Goal: Information Seeking & Learning: Learn about a topic

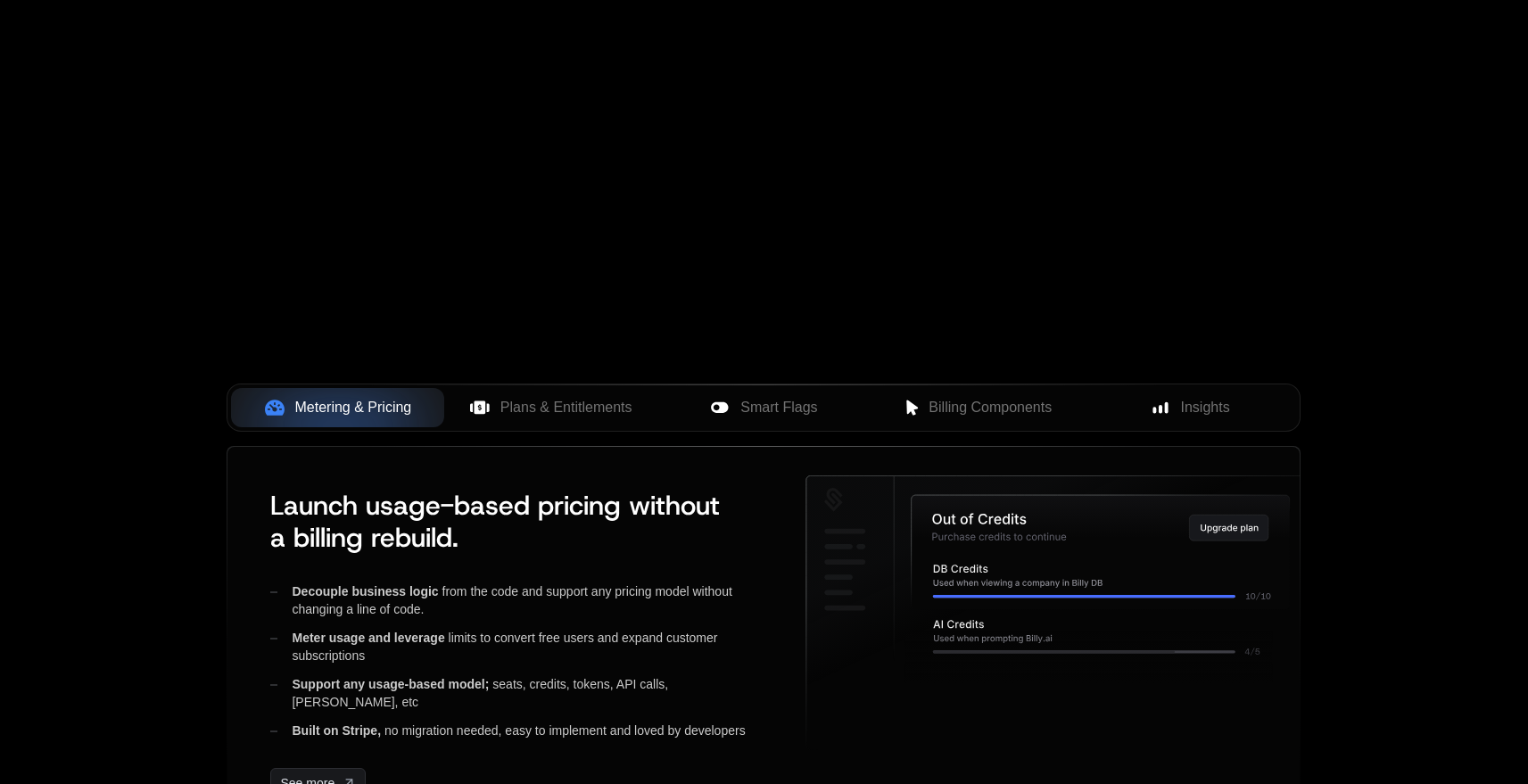
scroll to position [259, 0]
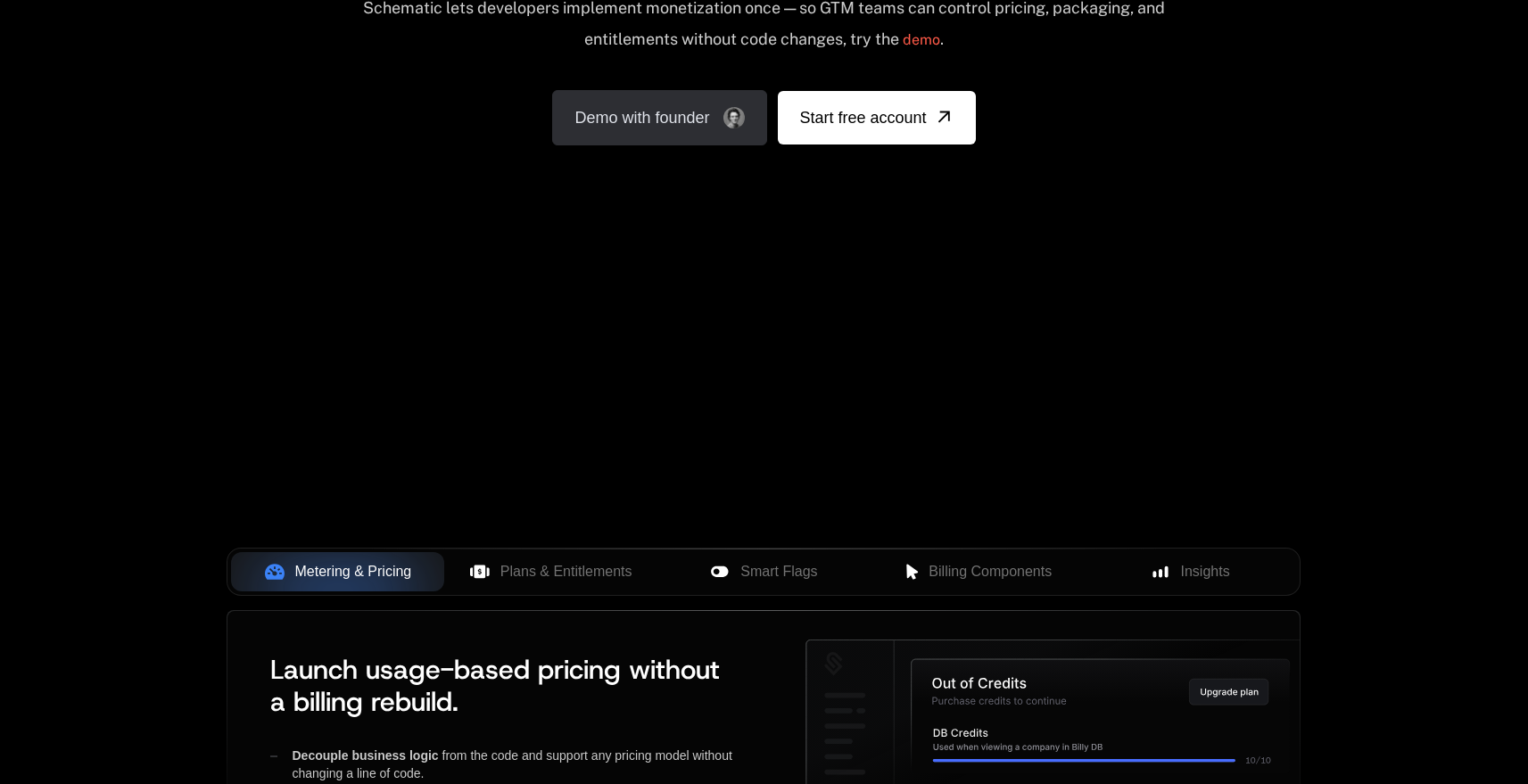
click at [667, 124] on link "Demo with founder" at bounding box center [659, 117] width 215 height 55
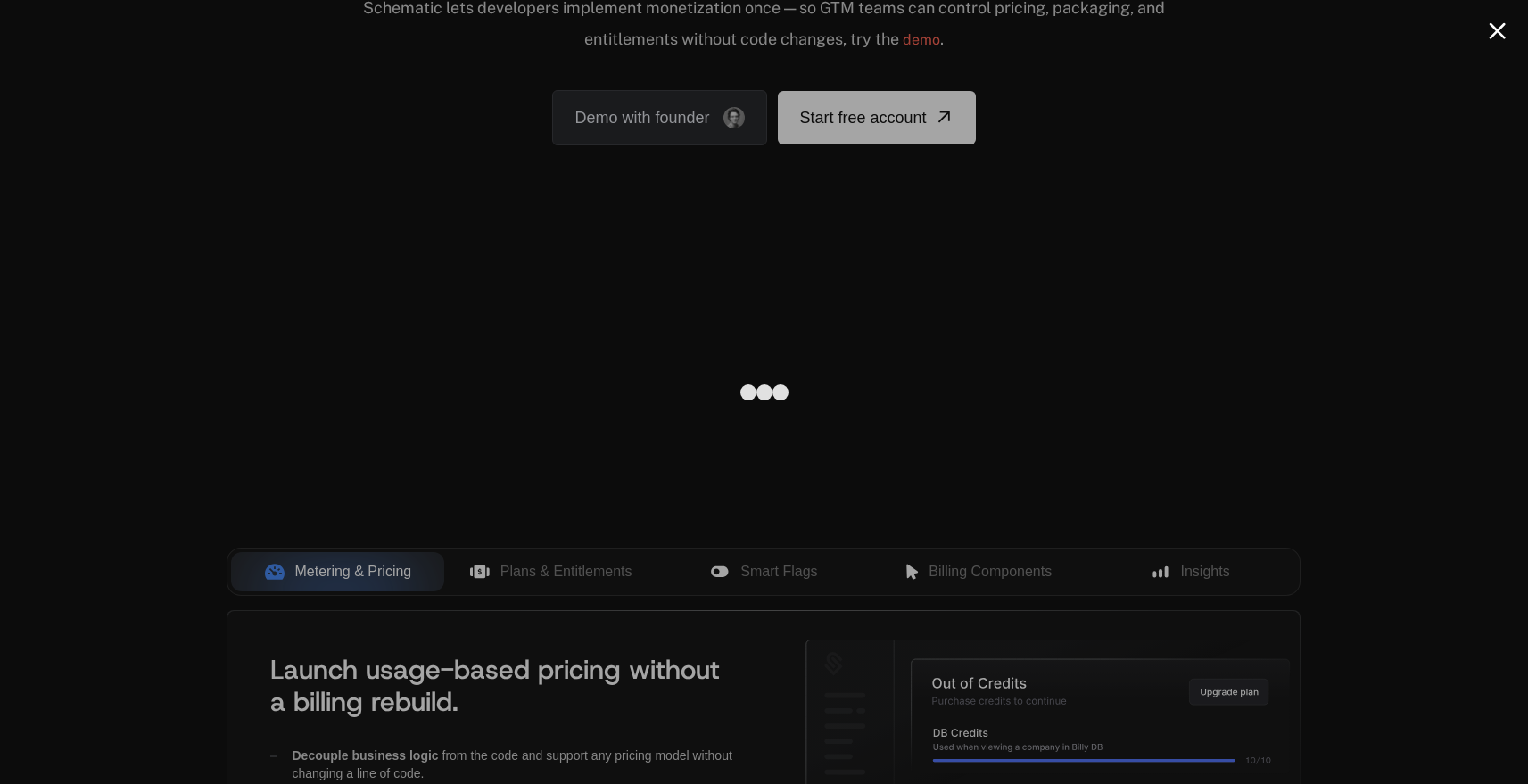
click at [1501, 33] on button "Close modal" at bounding box center [1497, 31] width 17 height 17
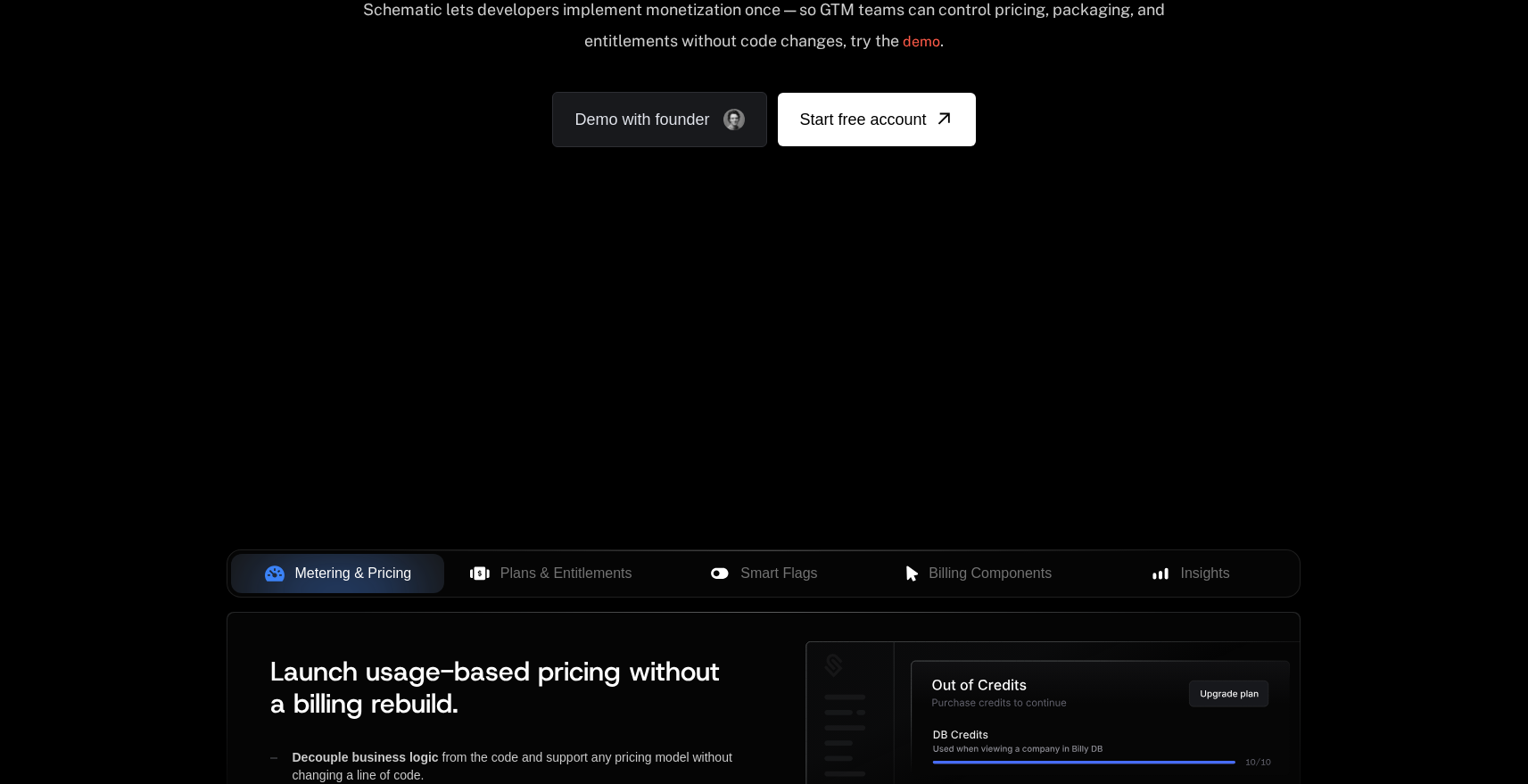
scroll to position [0, 0]
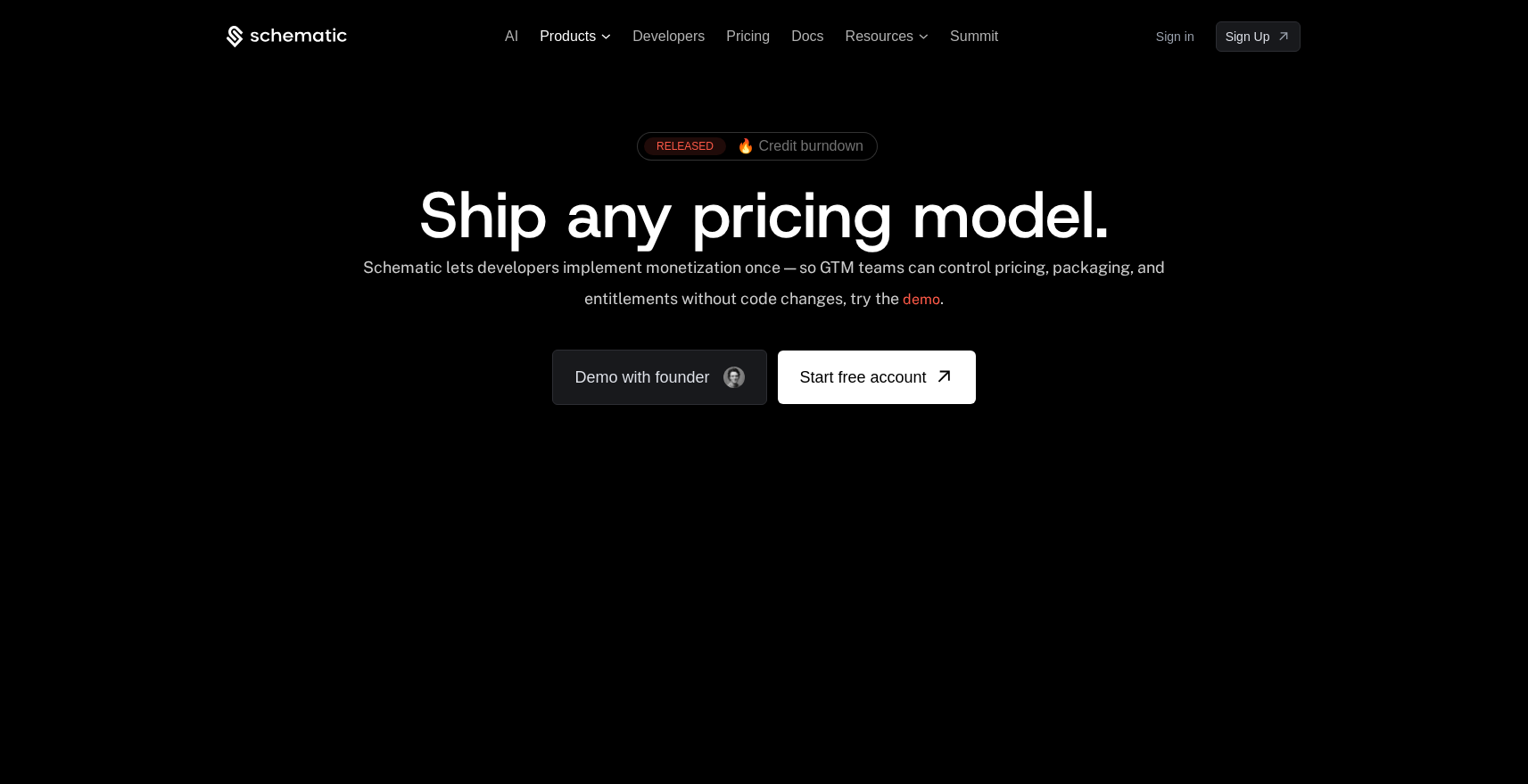
click at [583, 41] on span "Products" at bounding box center [567, 37] width 56 height 16
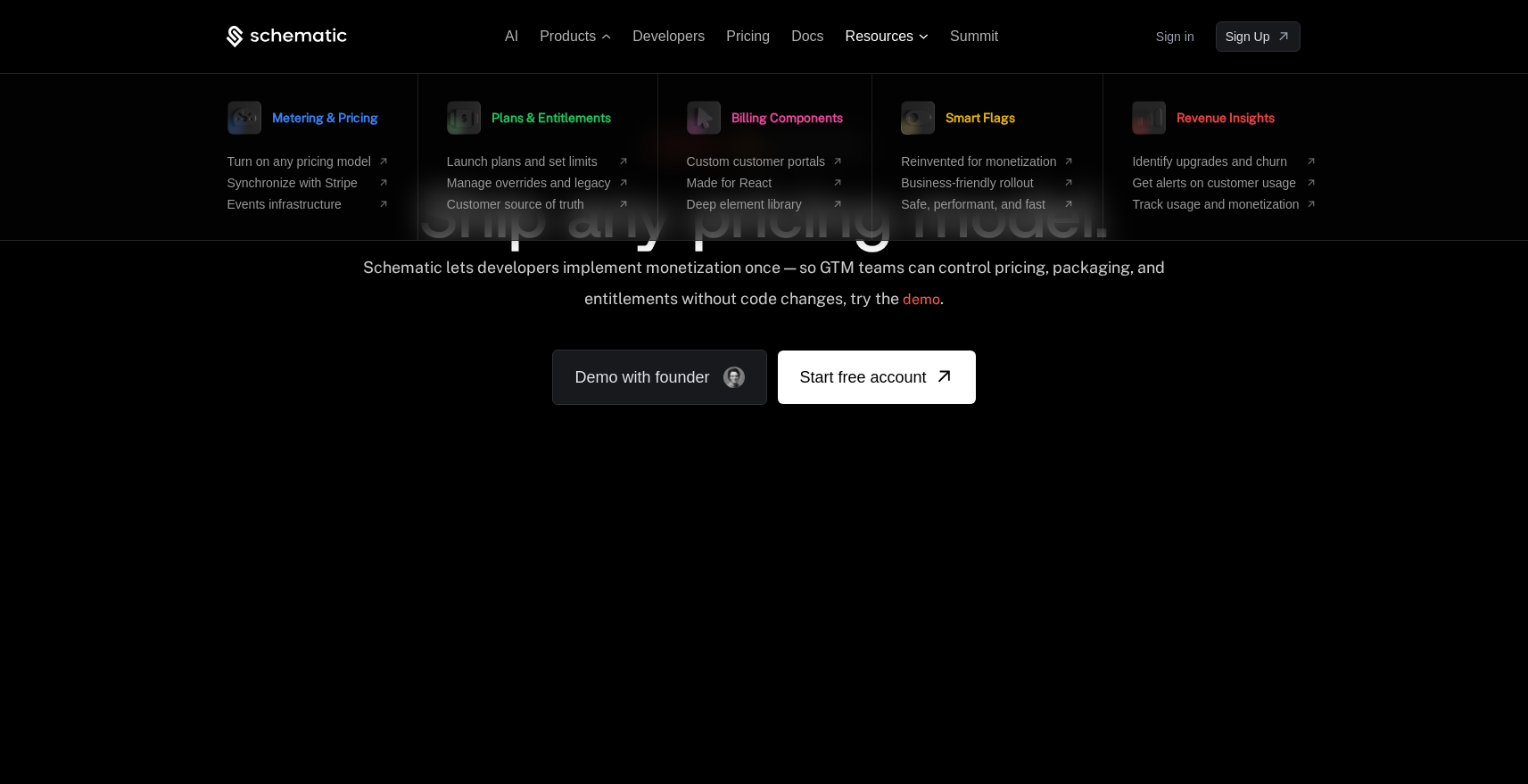
click at [879, 37] on span "Resources" at bounding box center [880, 37] width 68 height 16
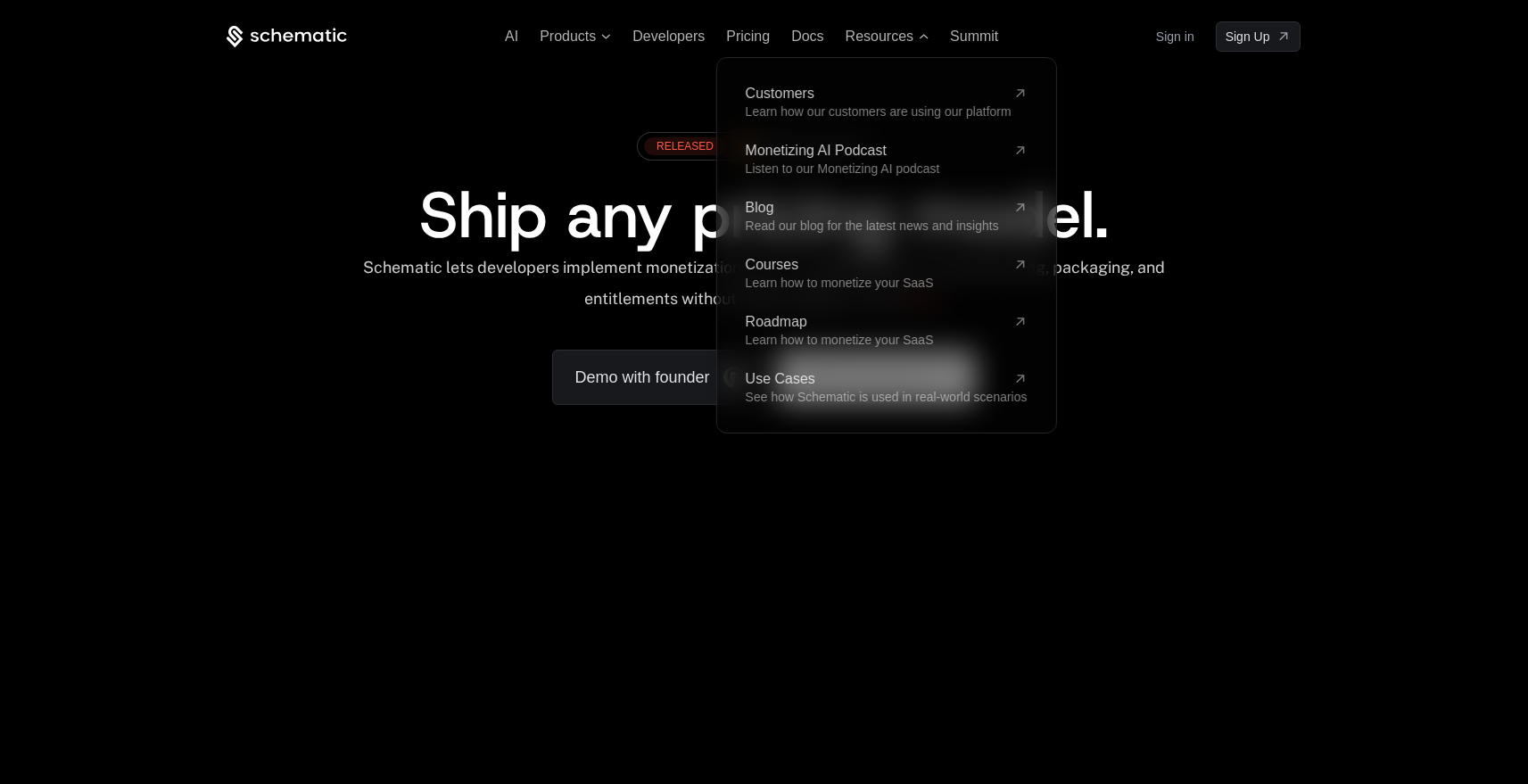
click at [532, 478] on div "AI Products Developers Pricing Docs Resources Customers Learn how our customers…" at bounding box center [764, 266] width 1528 height 533
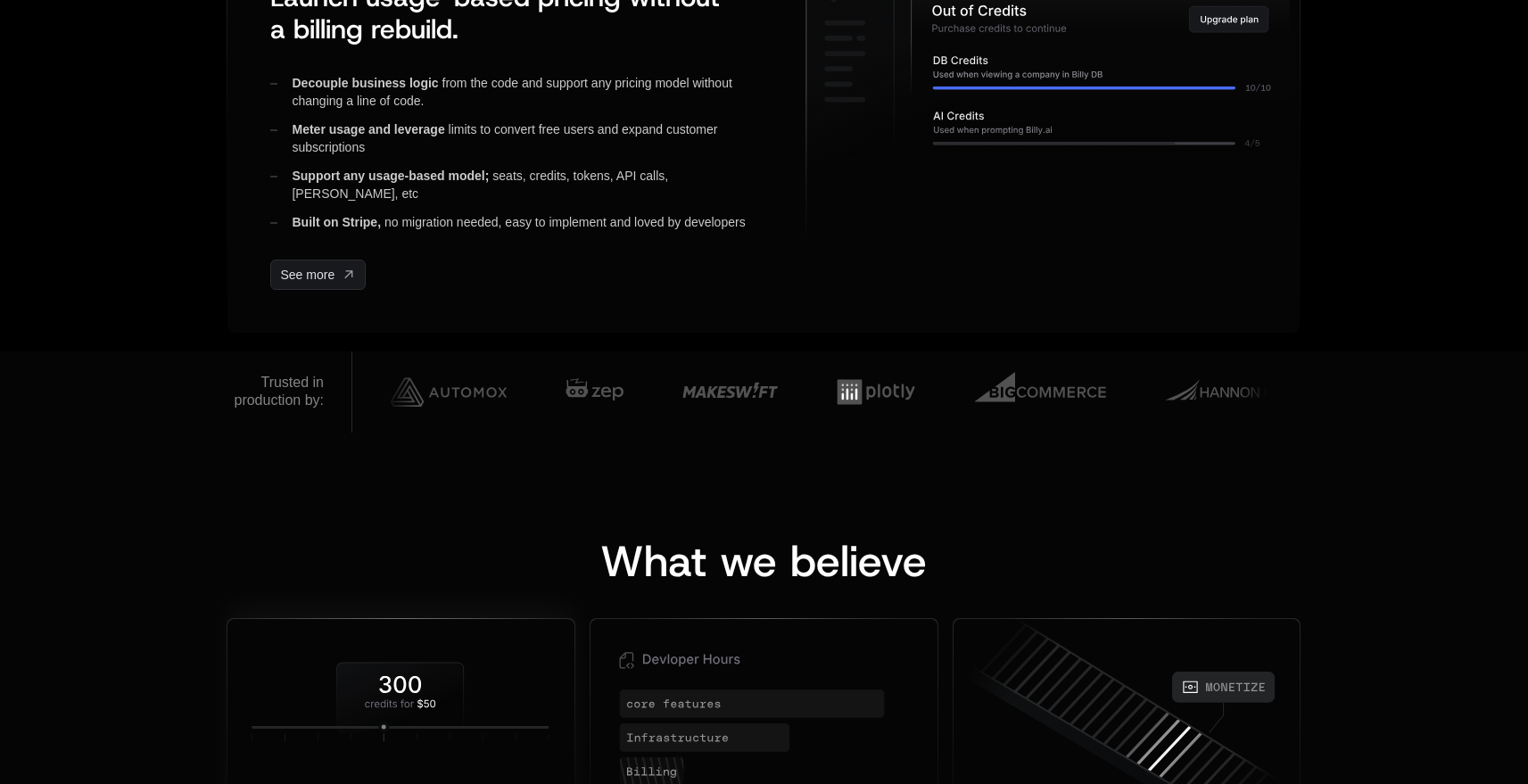
scroll to position [1269, 0]
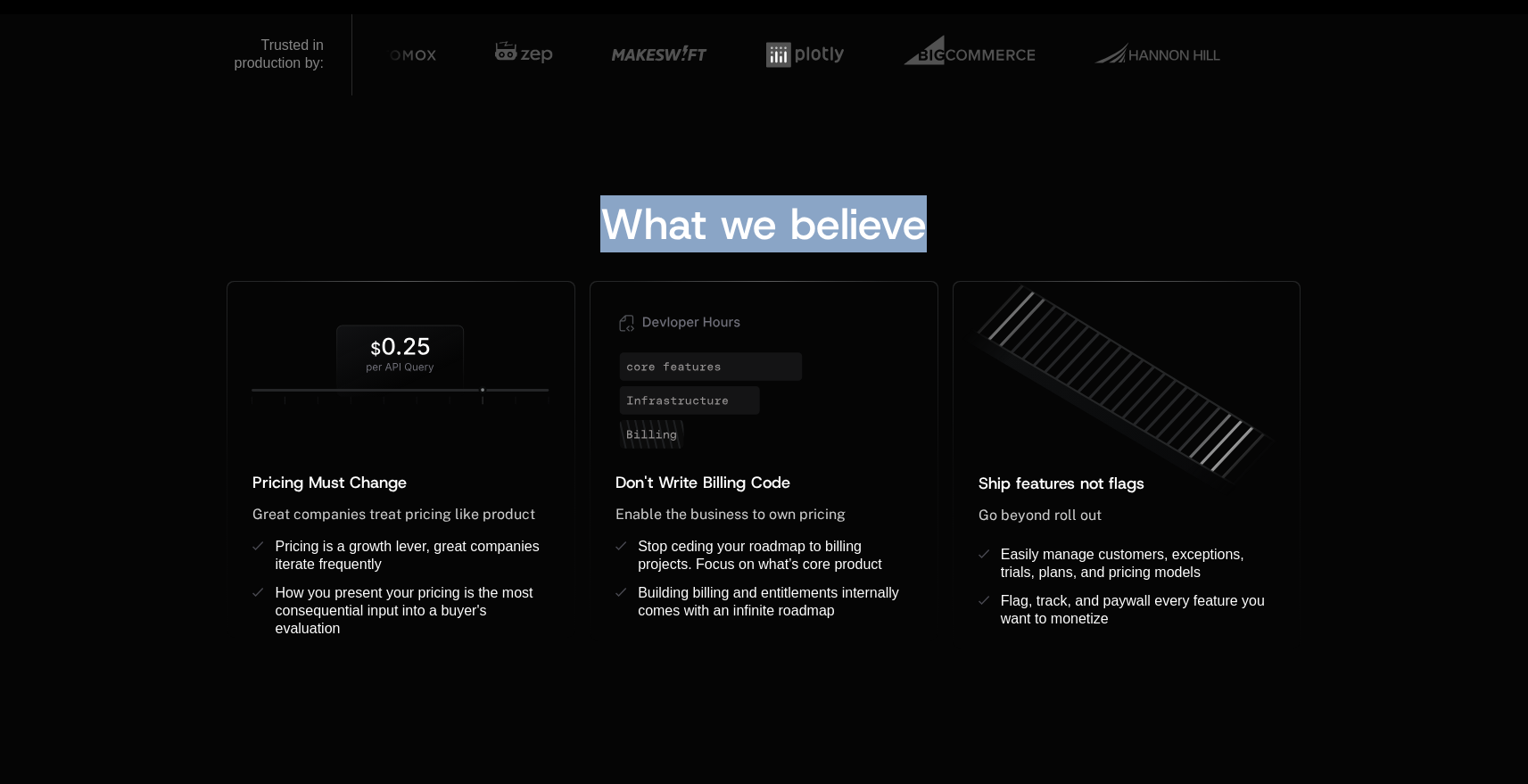
drag, startPoint x: 931, startPoint y: 221, endPoint x: 622, endPoint y: 215, distance: 309.1
click at [622, 215] on div "What we believe" at bounding box center [763, 224] width 1074 height 42
click at [622, 215] on span "What we believe" at bounding box center [763, 224] width 326 height 57
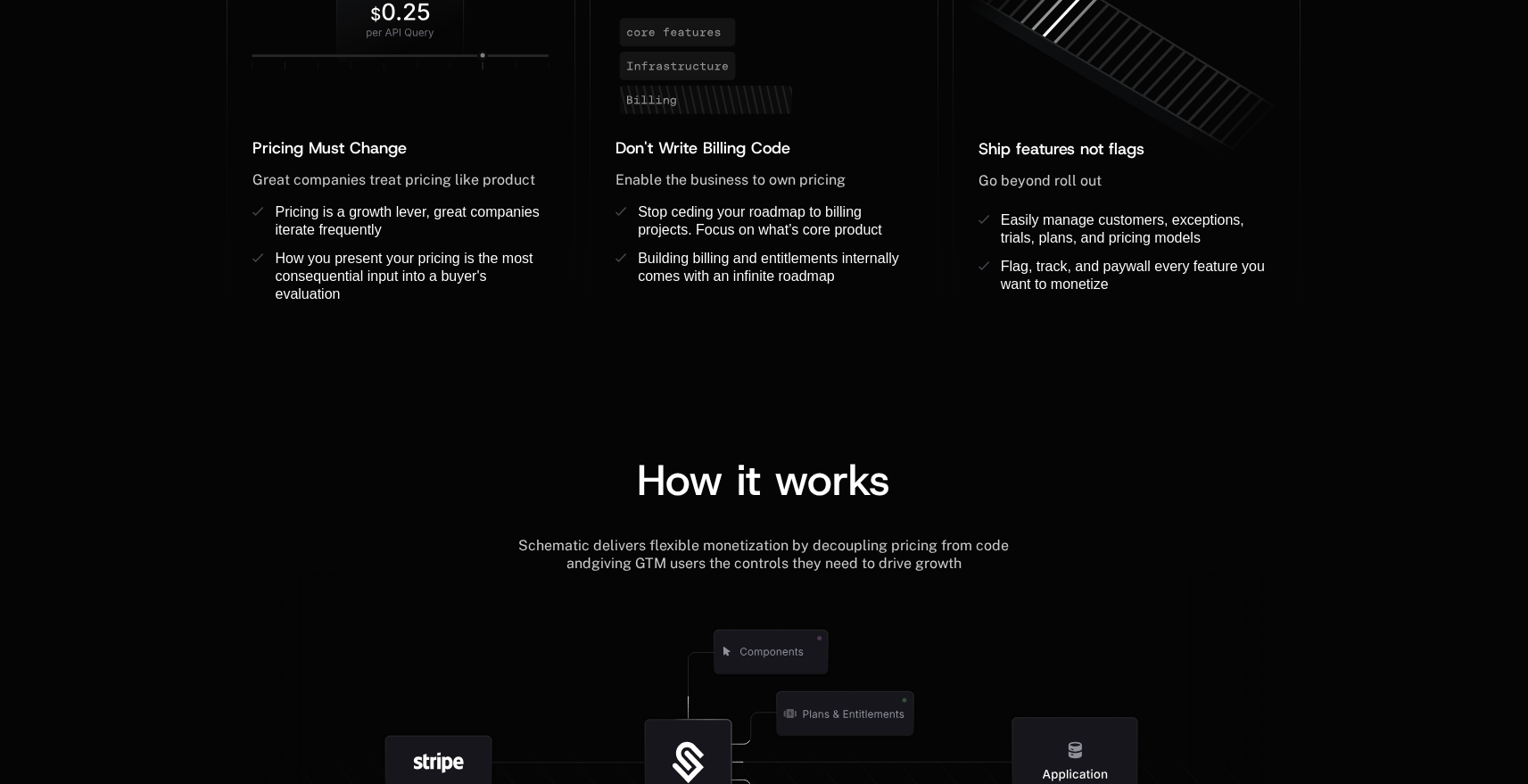
scroll to position [1871, 0]
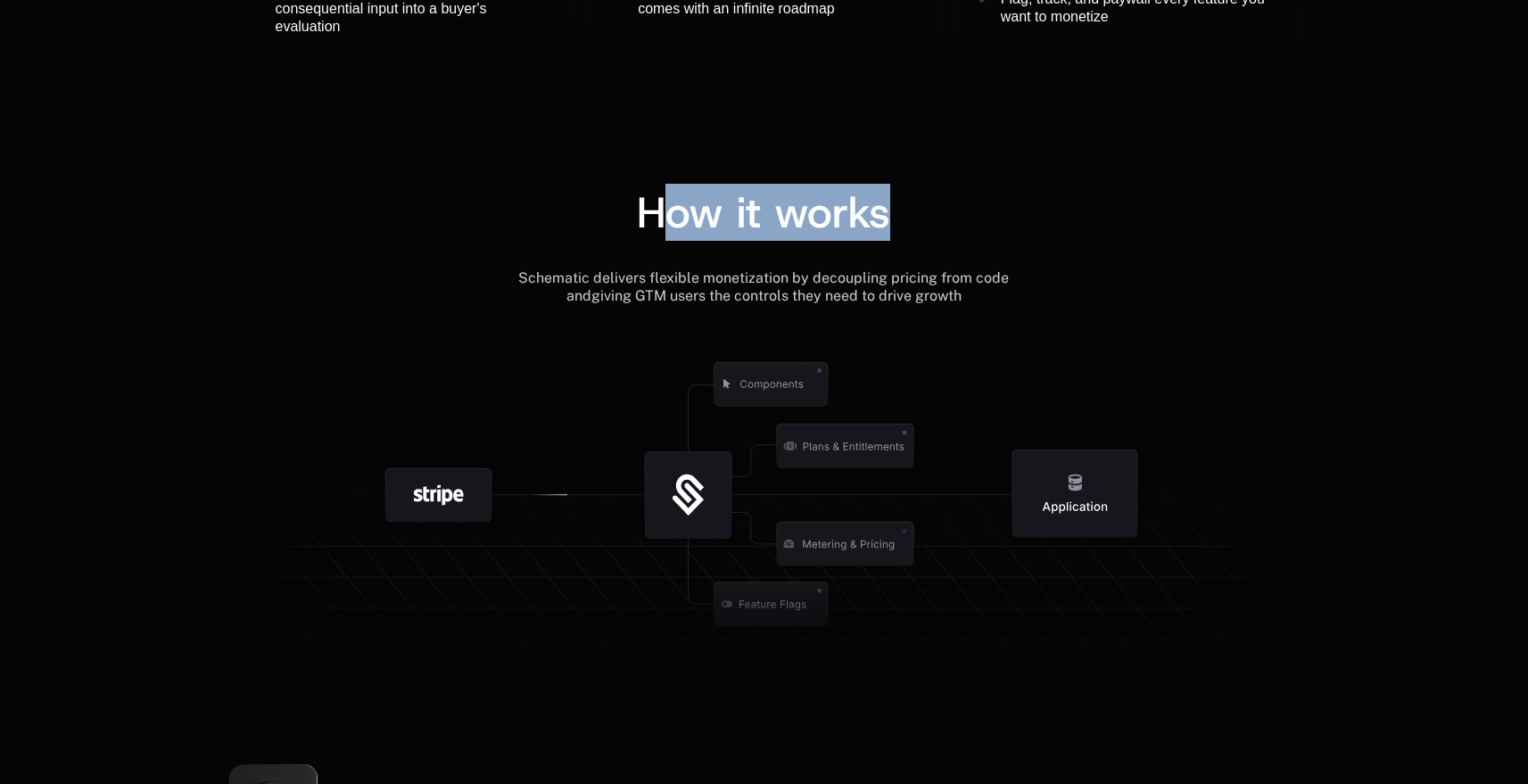
drag, startPoint x: 657, startPoint y: 206, endPoint x: 1091, endPoint y: 201, distance: 434.0
click at [1091, 201] on div "How it works" at bounding box center [763, 212] width 1074 height 42
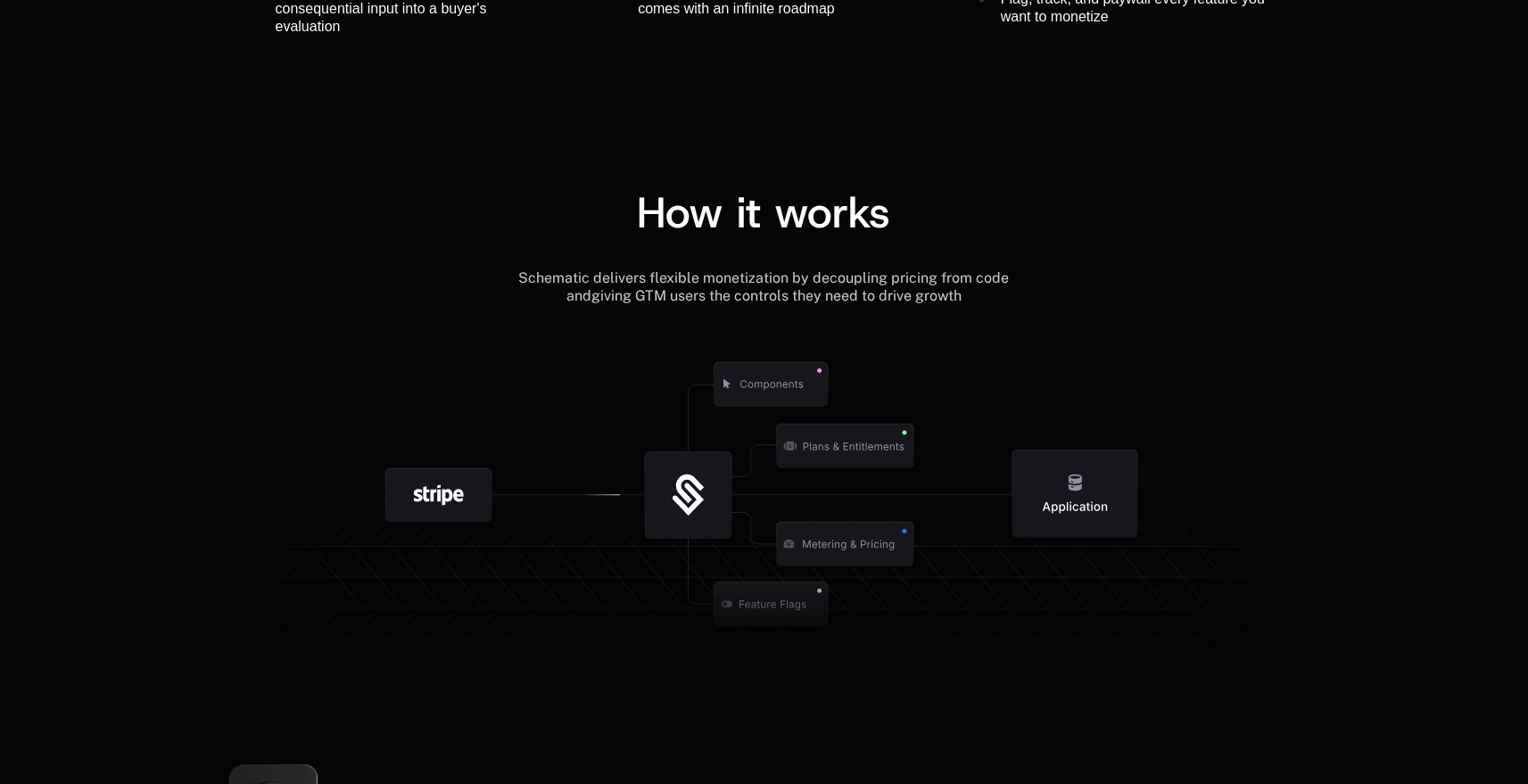
click at [1091, 201] on div "How it works" at bounding box center [763, 212] width 1074 height 42
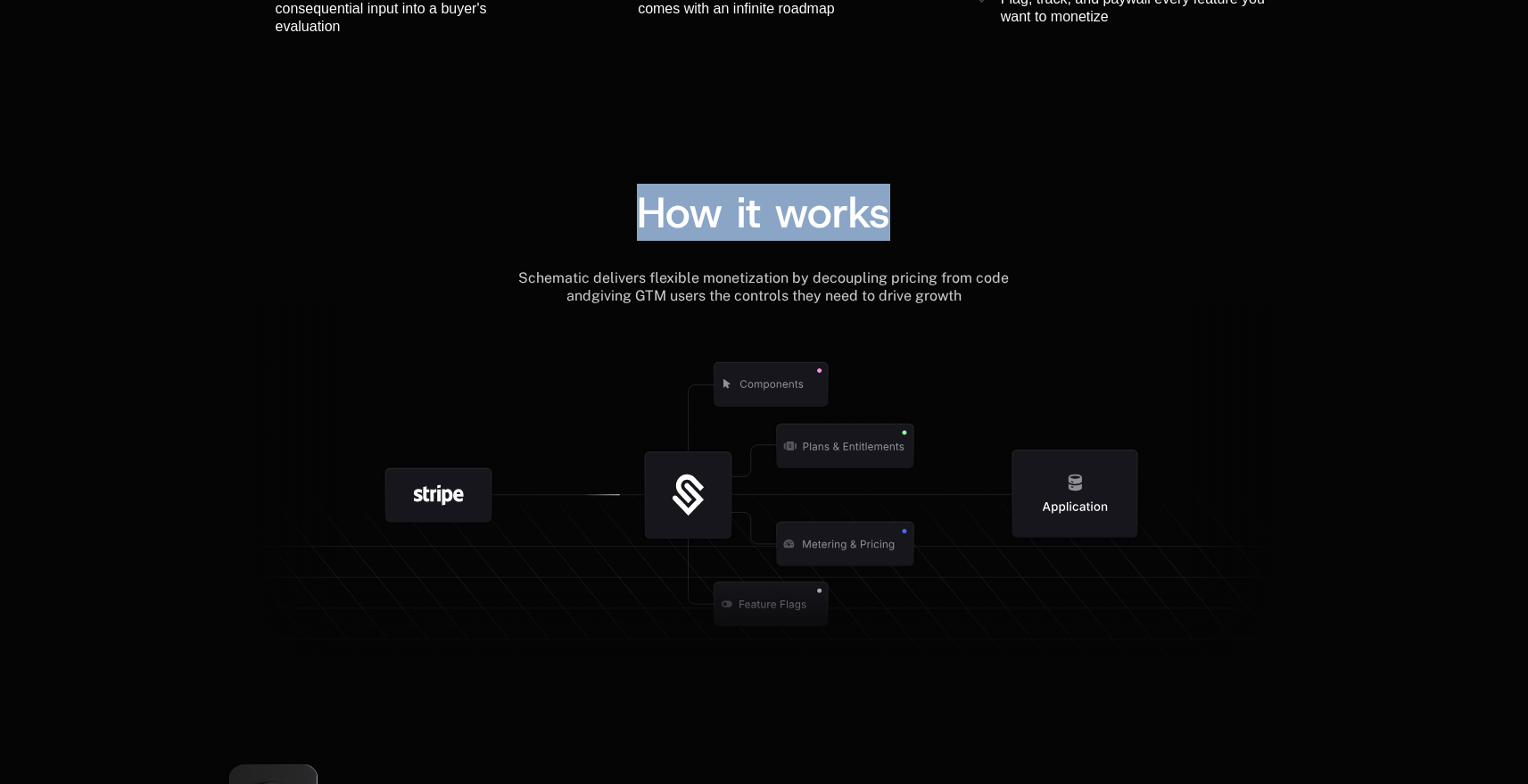
click at [1091, 201] on div "How it works" at bounding box center [763, 212] width 1074 height 42
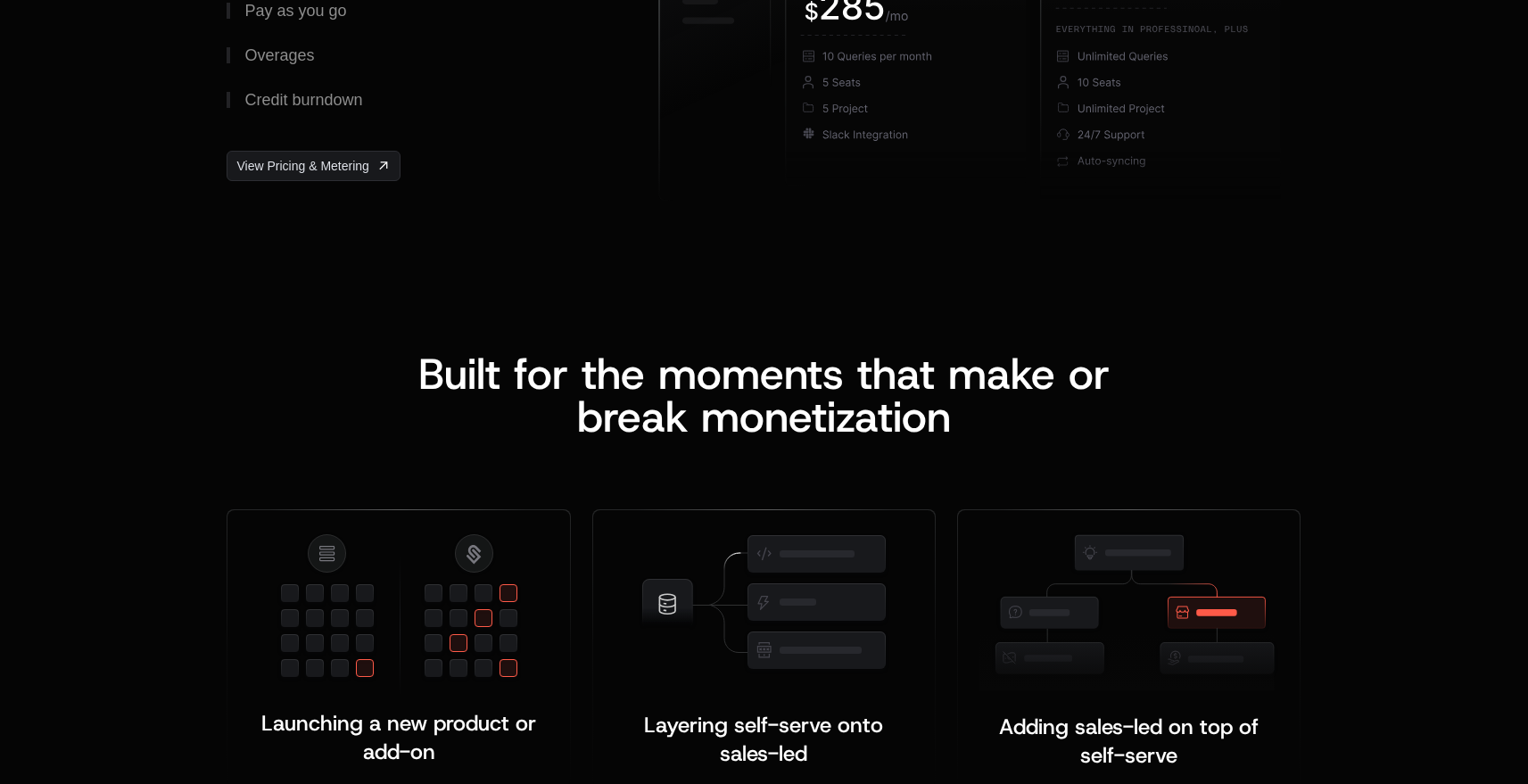
scroll to position [2445, 0]
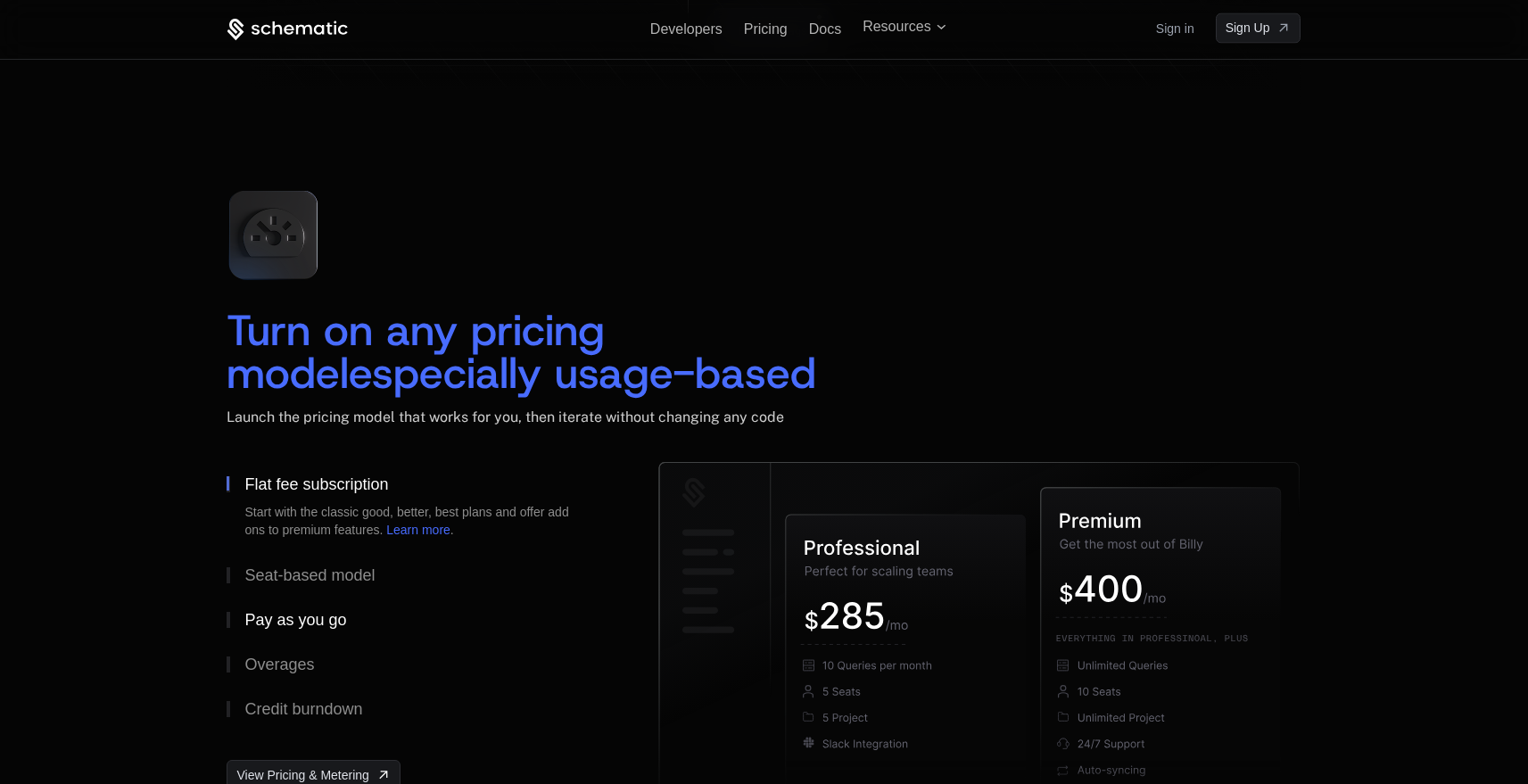
click at [281, 614] on div "Pay as you go" at bounding box center [294, 619] width 101 height 16
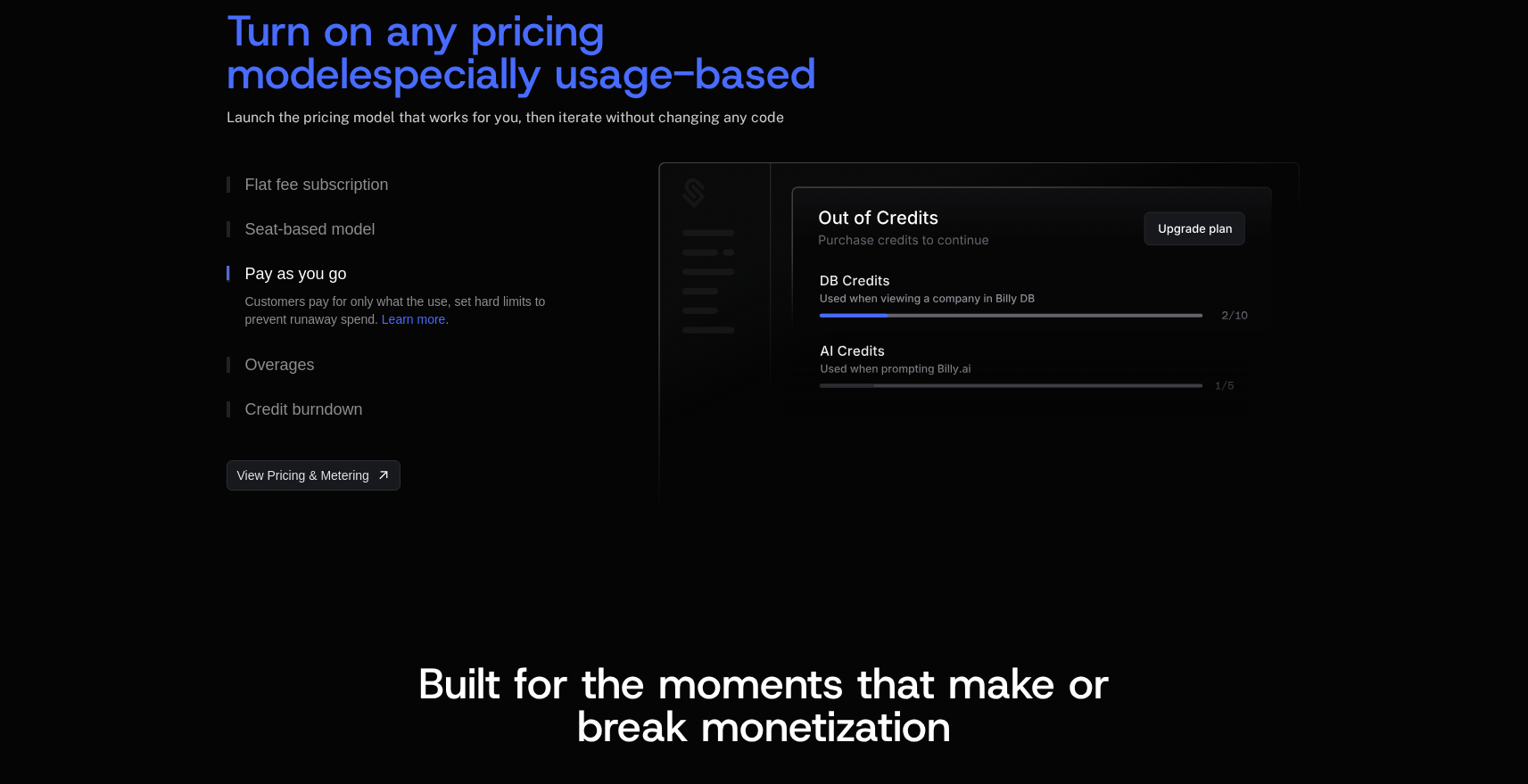
scroll to position [2455, 0]
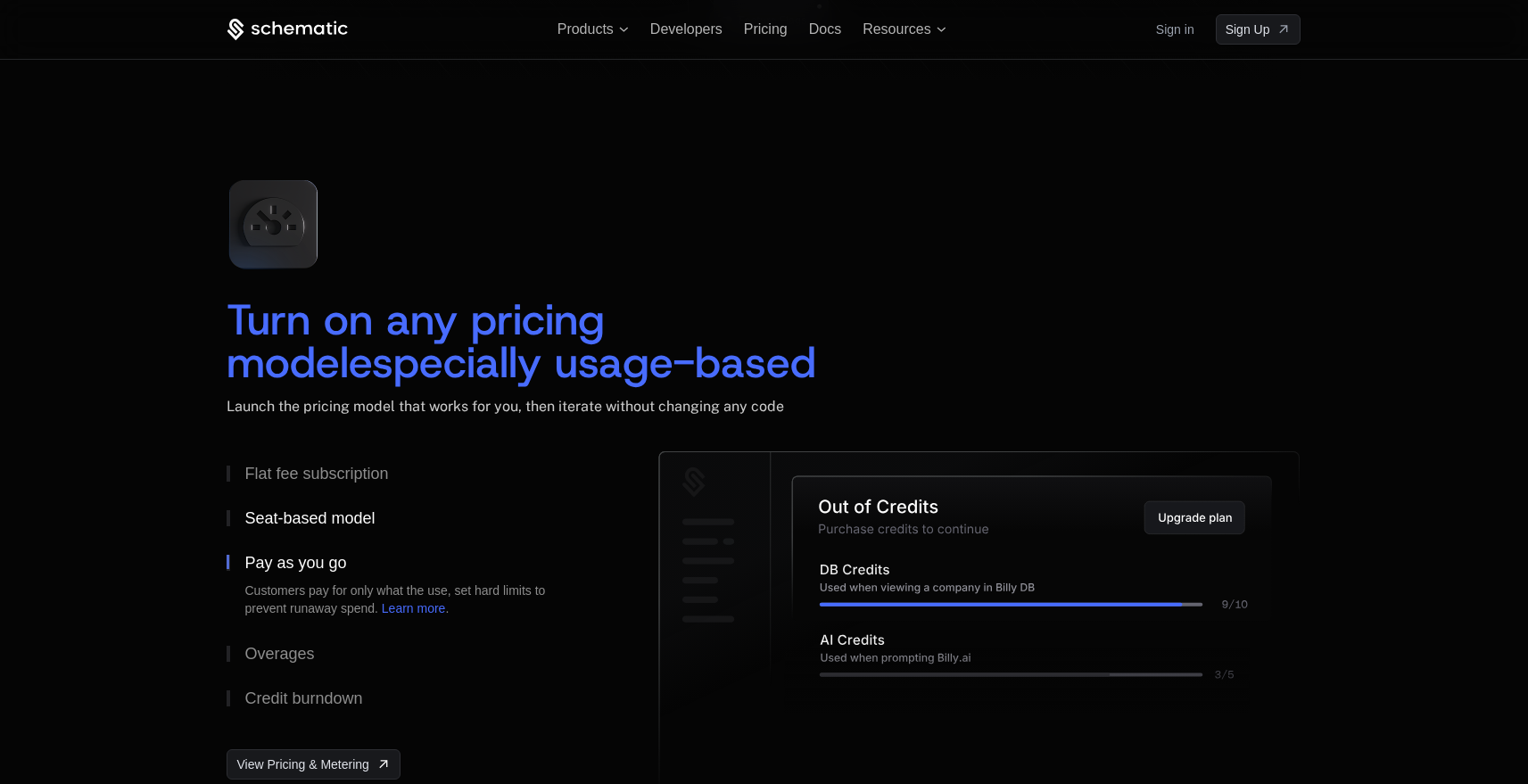
click at [279, 503] on button "Seat-based model" at bounding box center [414, 518] width 374 height 44
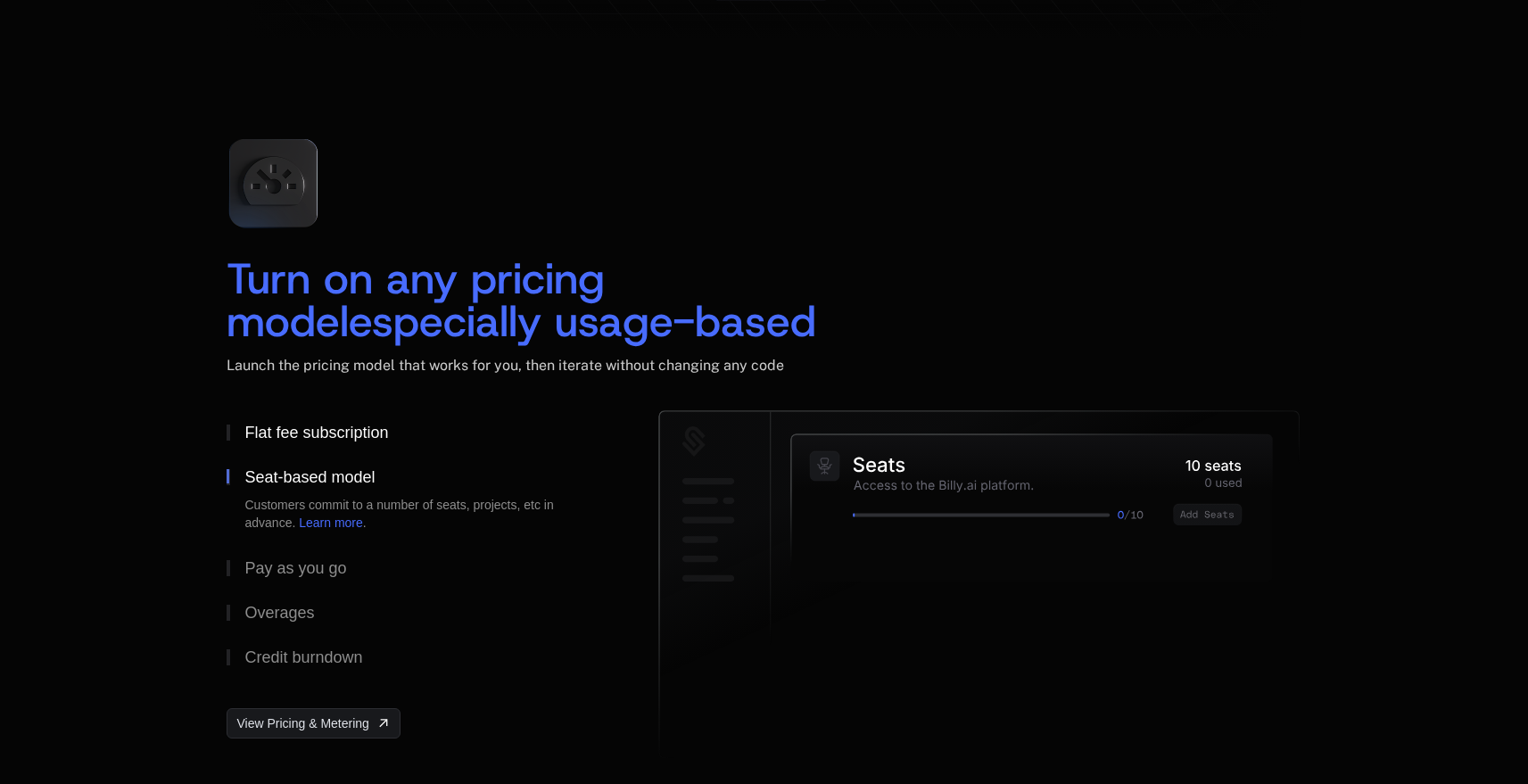
scroll to position [2611, 0]
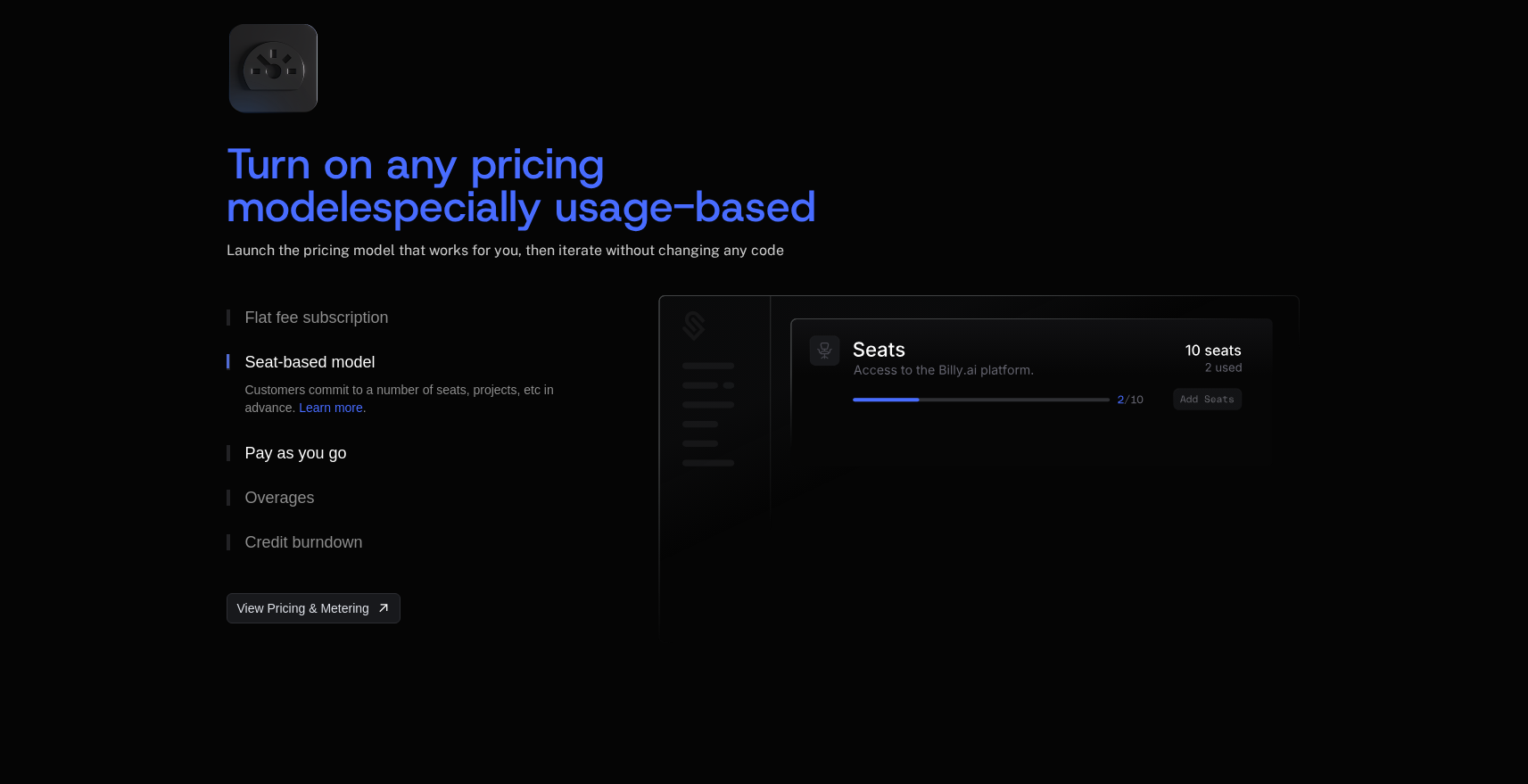
click at [297, 450] on div "Pay as you go" at bounding box center [294, 452] width 101 height 16
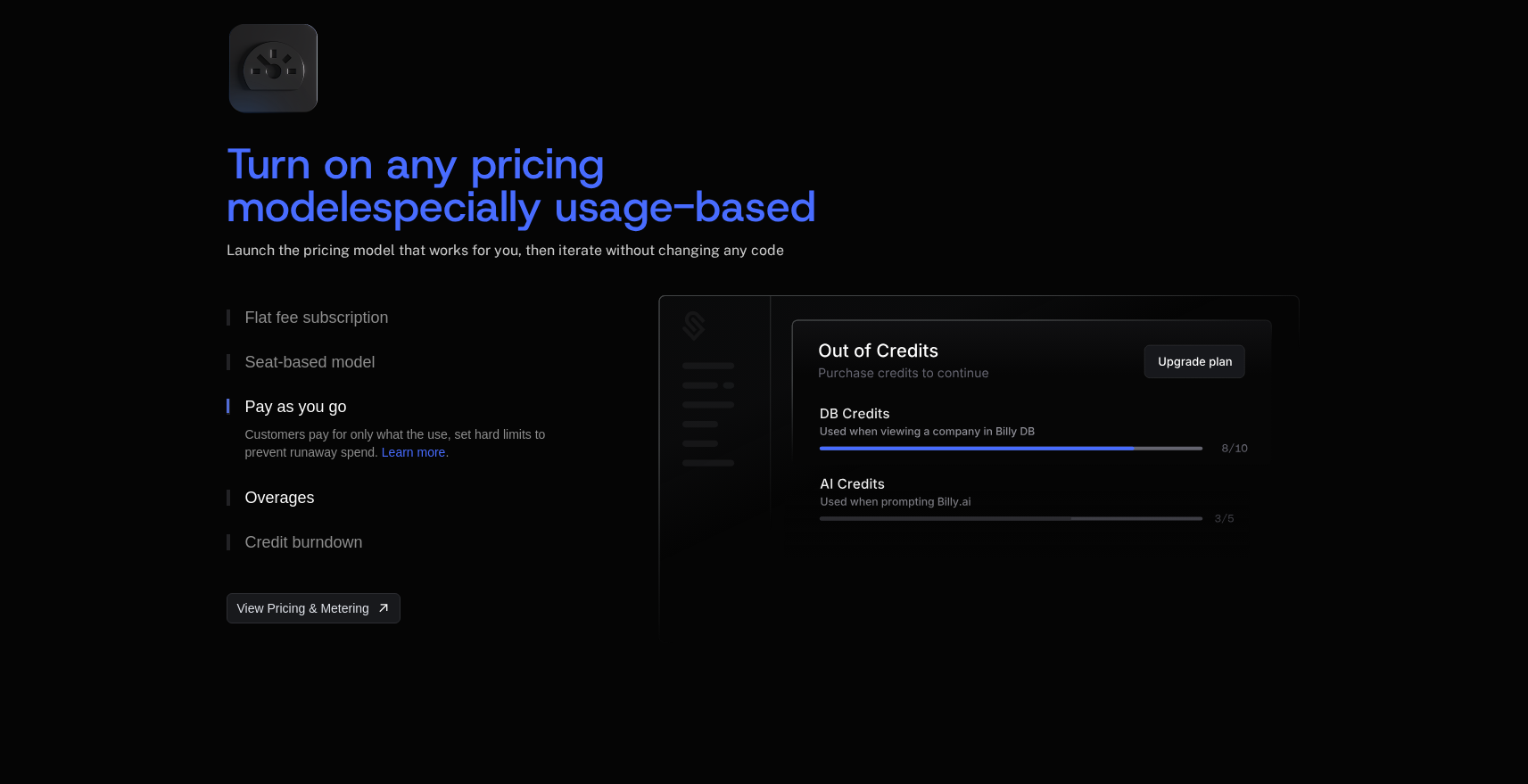
click at [291, 497] on div "Overages" at bounding box center [279, 498] width 69 height 16
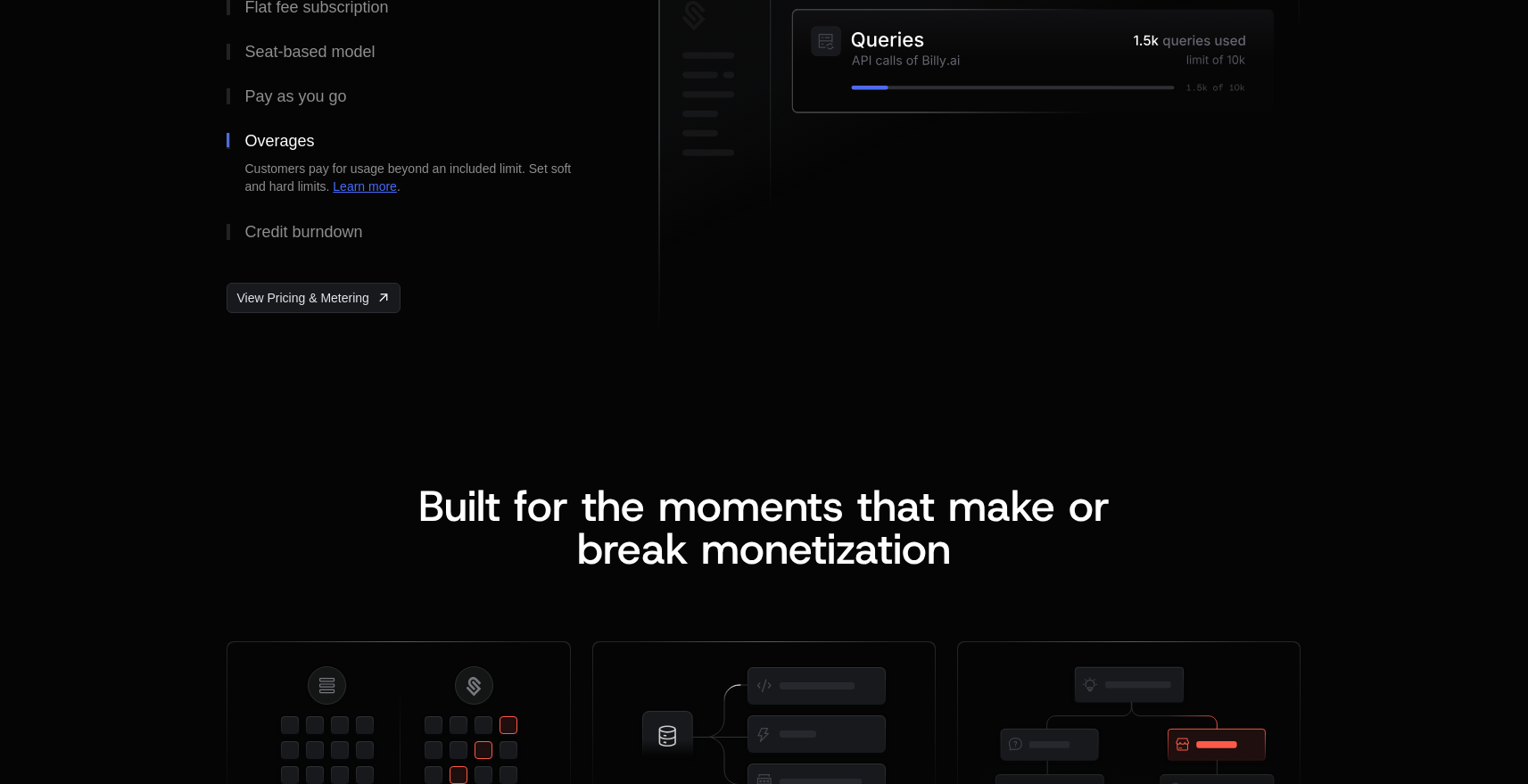
scroll to position [3221, 0]
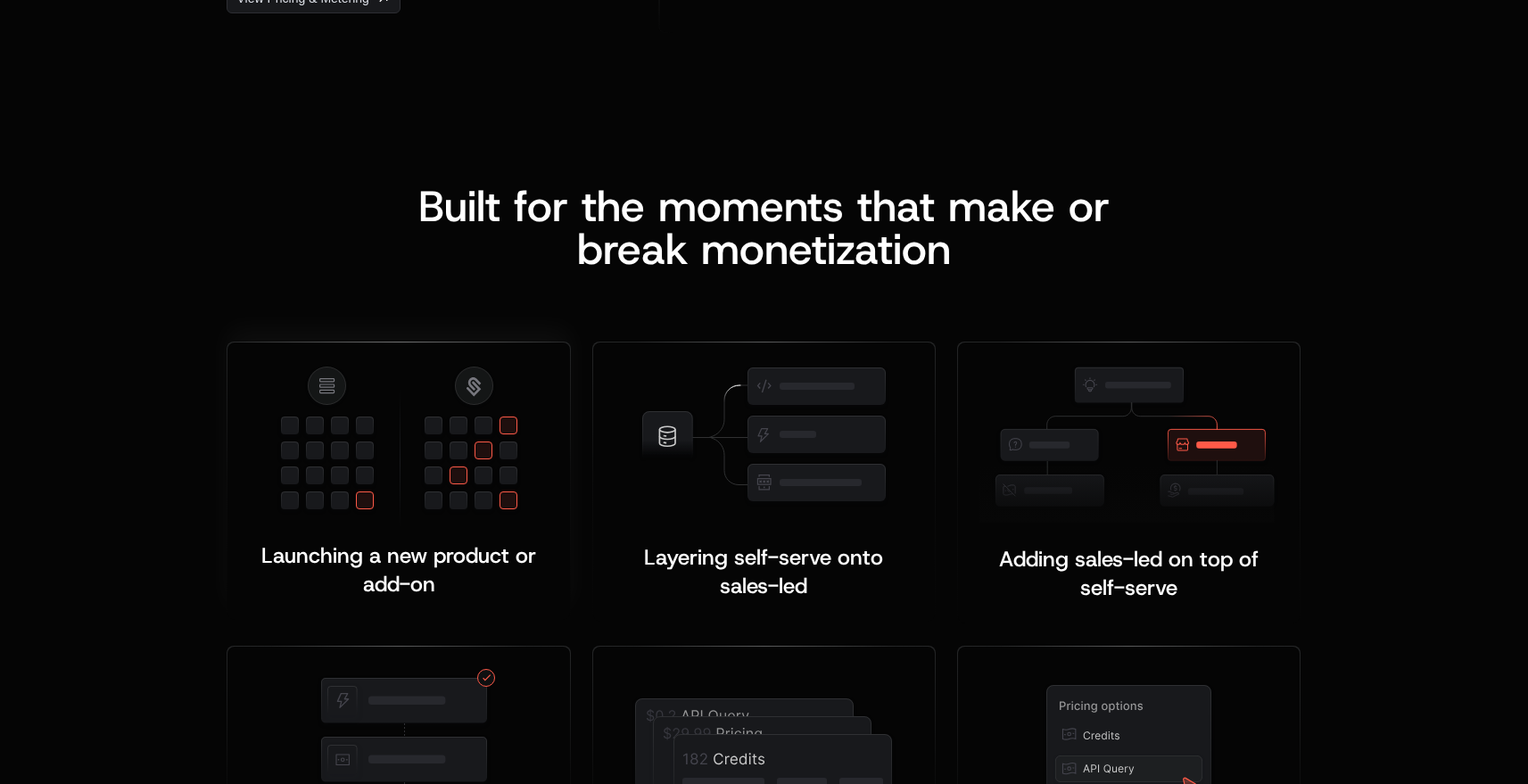
click at [374, 469] on img at bounding box center [399, 446] width 245 height 164
click at [748, 501] on img at bounding box center [764, 435] width 253 height 144
drag, startPoint x: 940, startPoint y: 488, endPoint x: 1029, endPoint y: 491, distance: 89.1
click at [942, 489] on div "Layering self-serve onto sales-led ﻿ ﻿" at bounding box center [764, 488] width 365 height 293
click at [1137, 490] on img at bounding box center [1129, 443] width 299 height 159
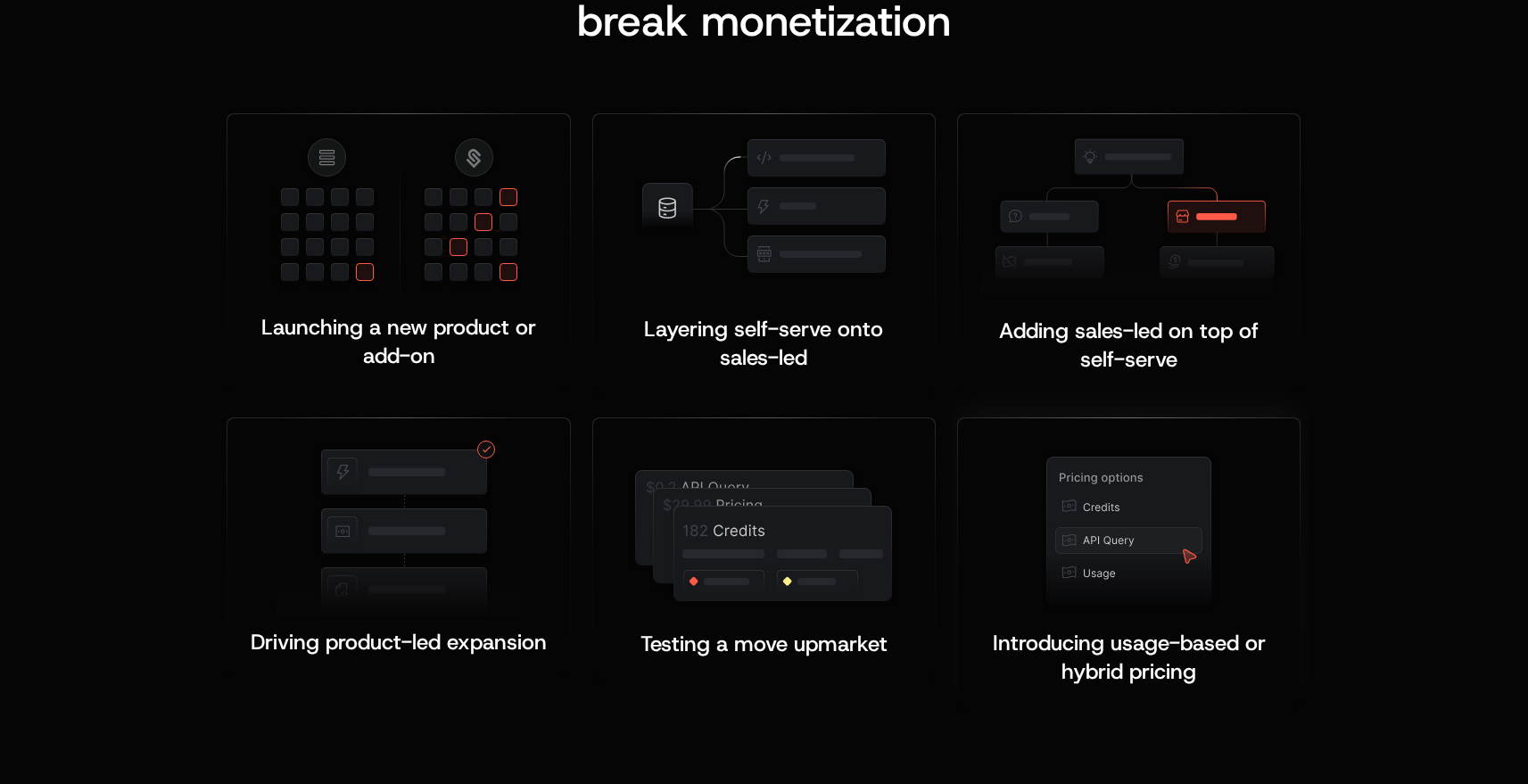
scroll to position [3593, 0]
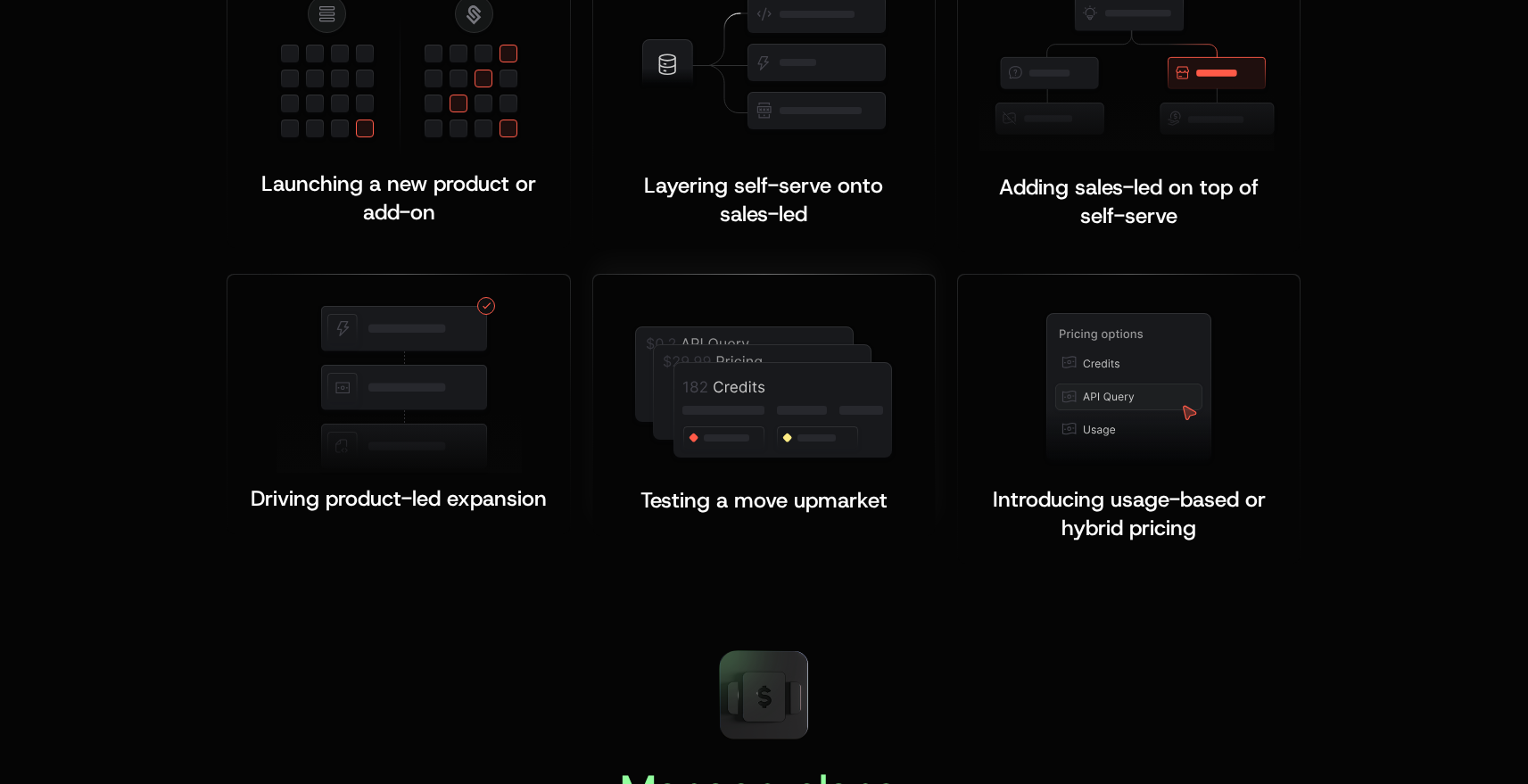
click at [594, 333] on div "Testing a move upmarket ﻿ ﻿" at bounding box center [764, 405] width 341 height 261
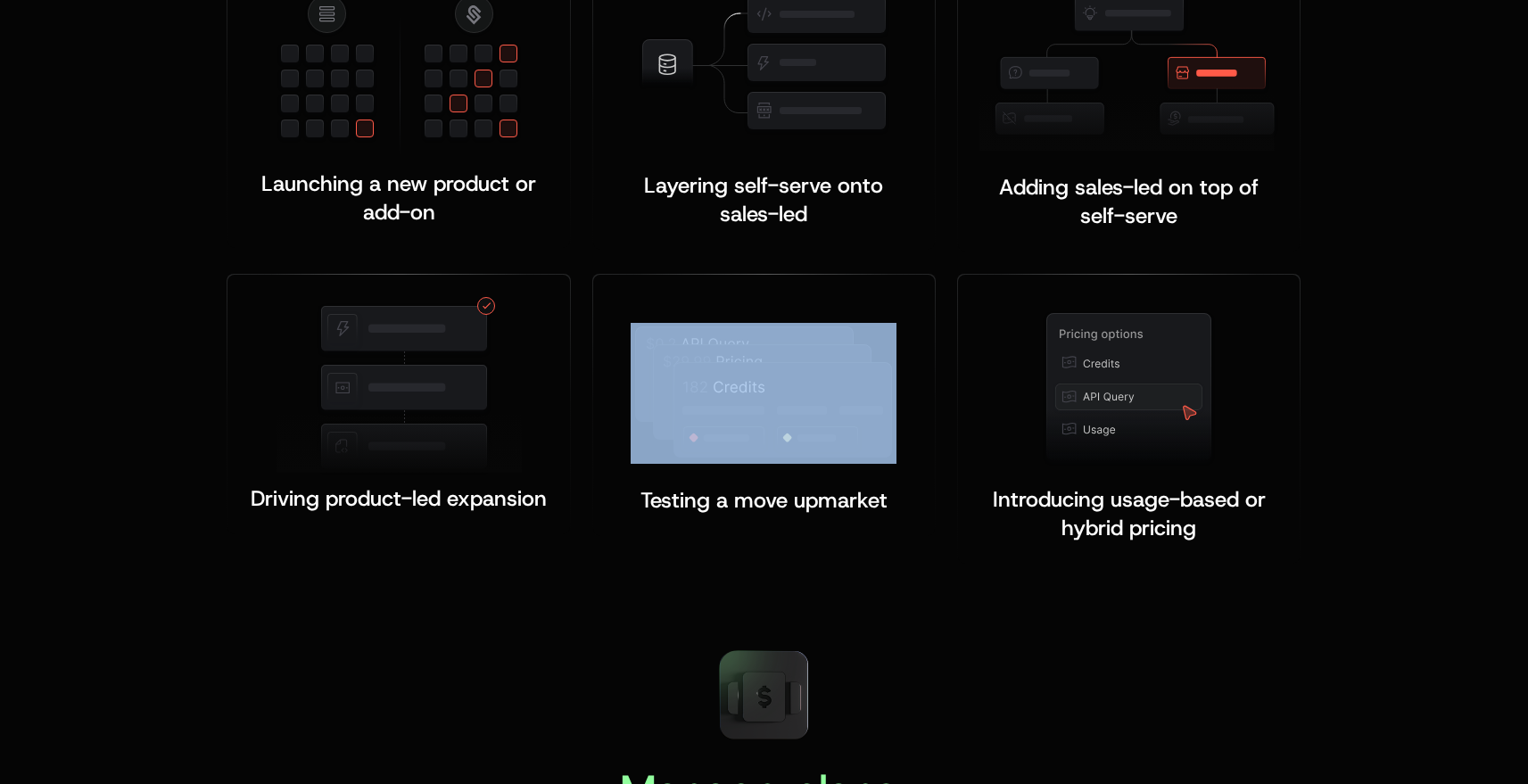
drag, startPoint x: 812, startPoint y: 485, endPoint x: 468, endPoint y: 603, distance: 363.7
click at [468, 608] on div "Built for the moments that make or b reak monetization Launching a new product …" at bounding box center [764, 189] width 1528 height 895
click at [691, 419] on img at bounding box center [764, 393] width 266 height 141
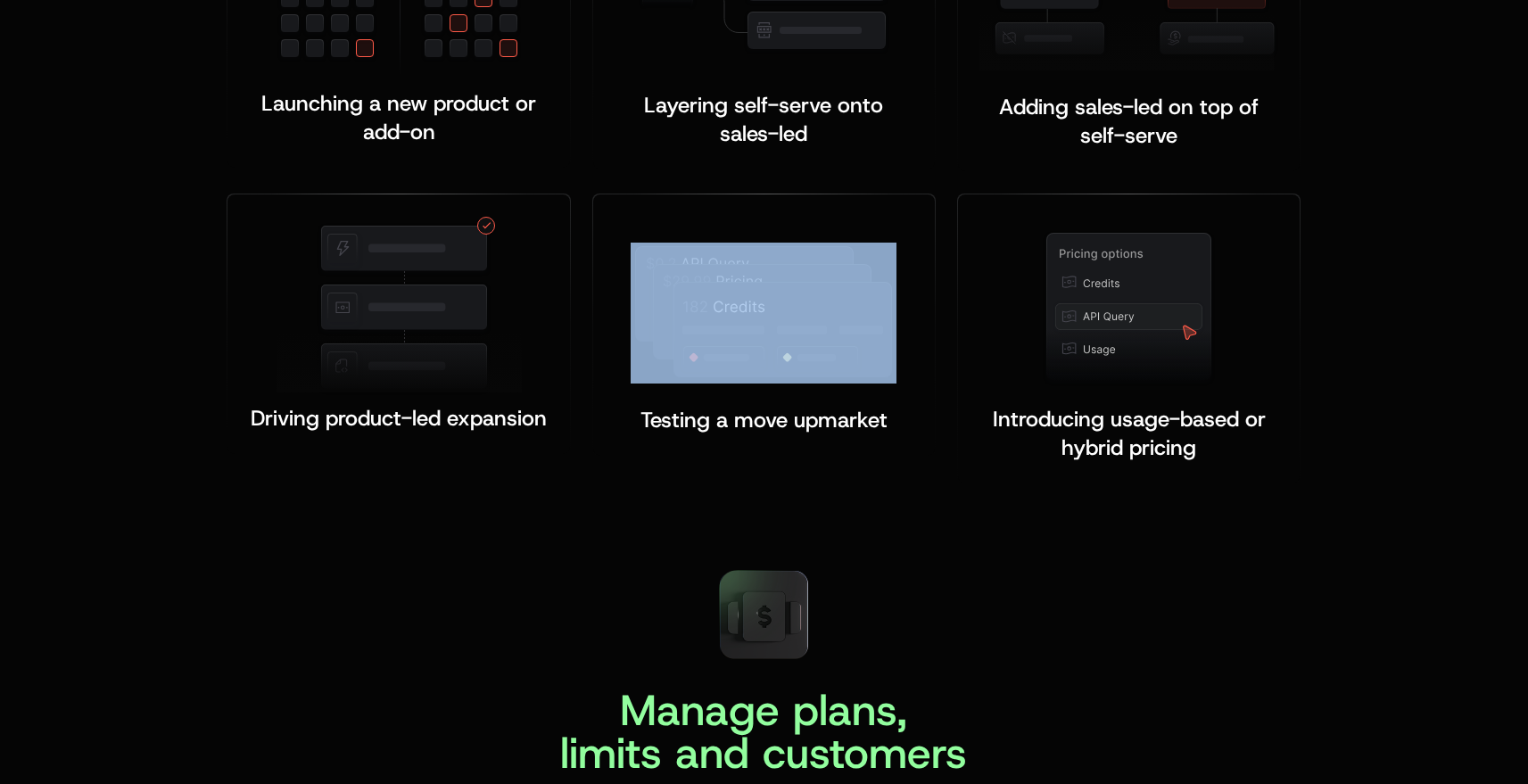
scroll to position [3944, 0]
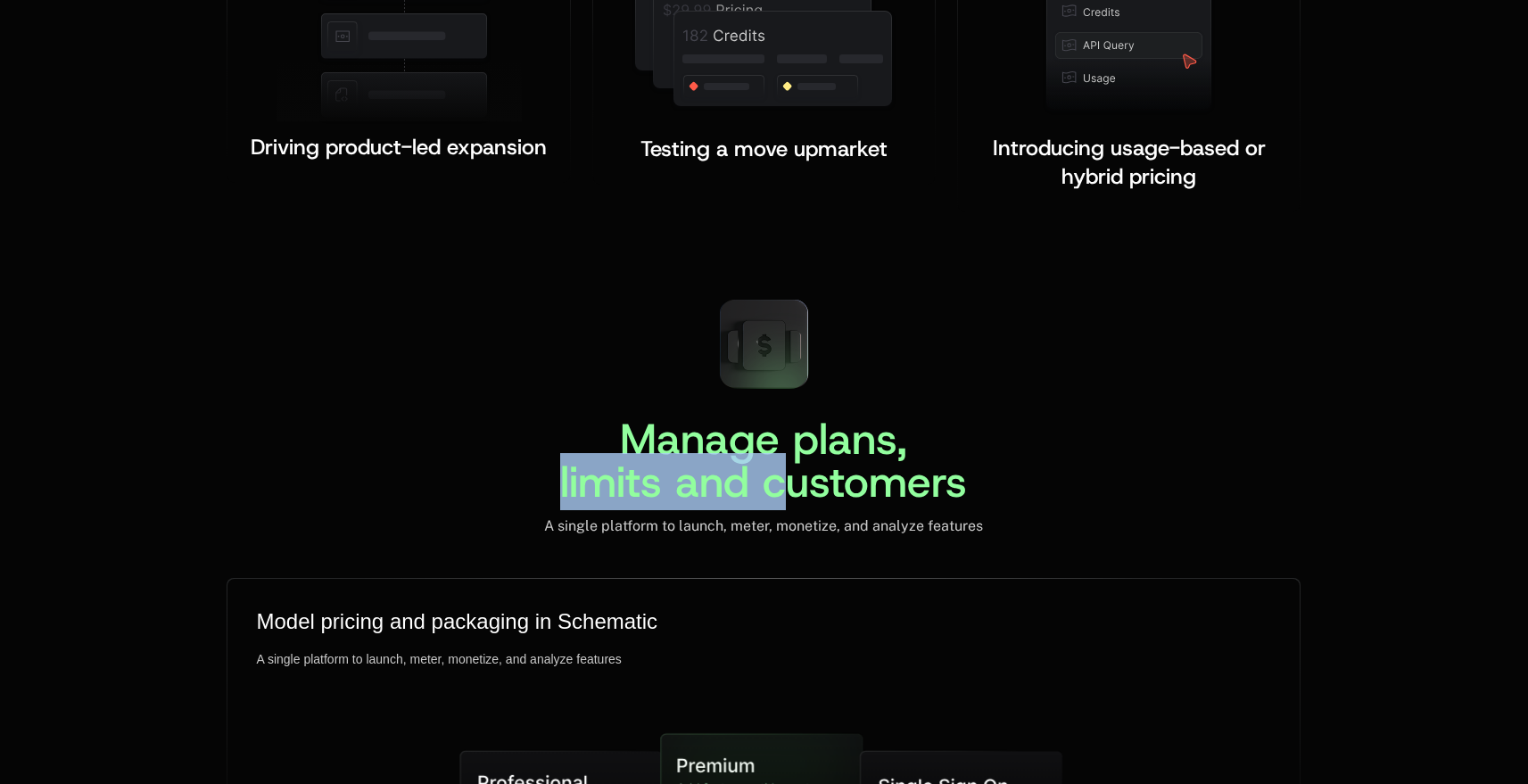
drag, startPoint x: 788, startPoint y: 485, endPoint x: 531, endPoint y: 486, distance: 257.0
click at [529, 489] on div "Manage plans, limits and customers A single platform to launch, meter, monetize…" at bounding box center [763, 410] width 1074 height 251
drag, startPoint x: 532, startPoint y: 486, endPoint x: 587, endPoint y: 462, distance: 60.0
click at [532, 486] on div "Manage plans, limits and customers A single platform to launch, meter, monetize…" at bounding box center [763, 410] width 1074 height 251
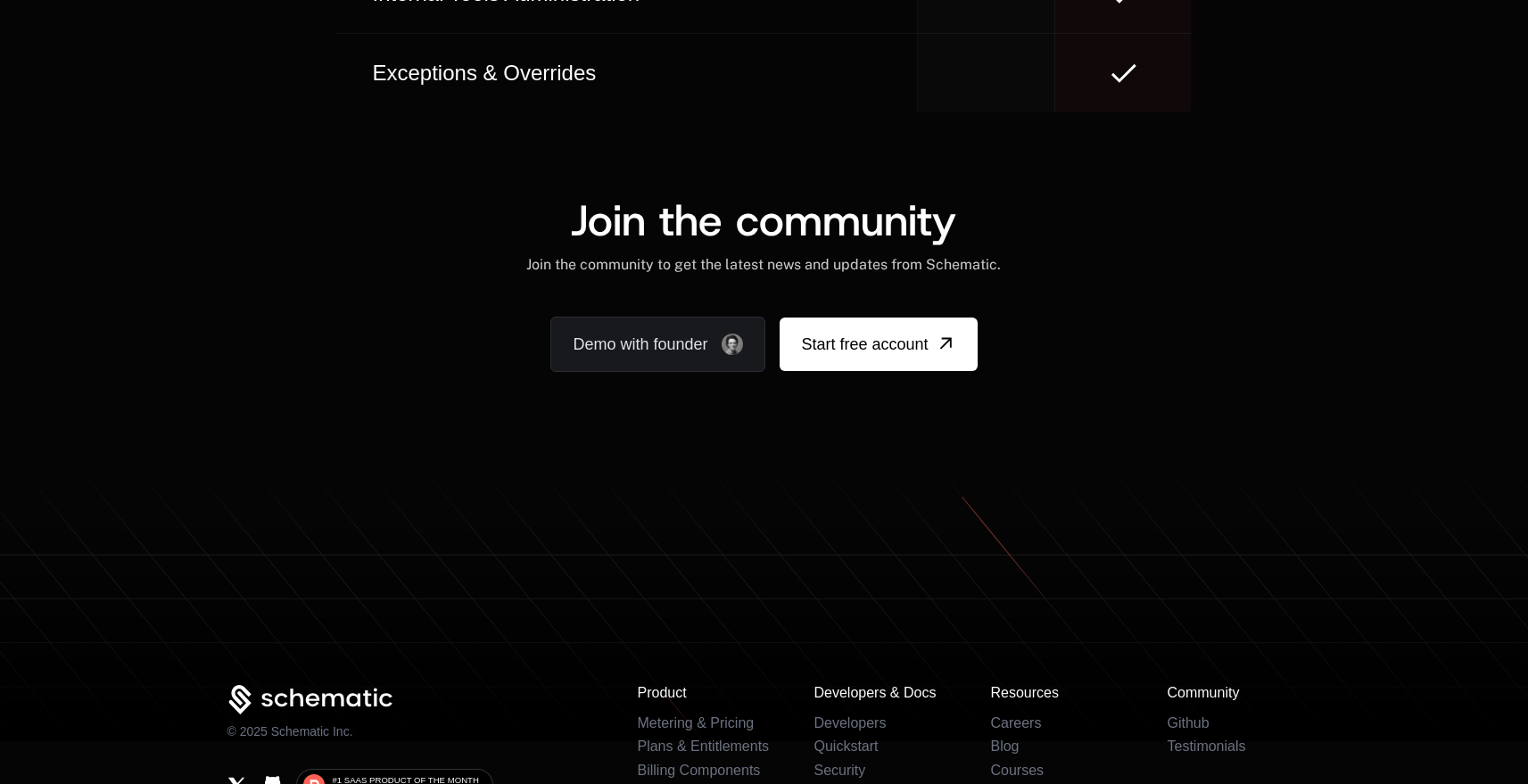
scroll to position [11118, 0]
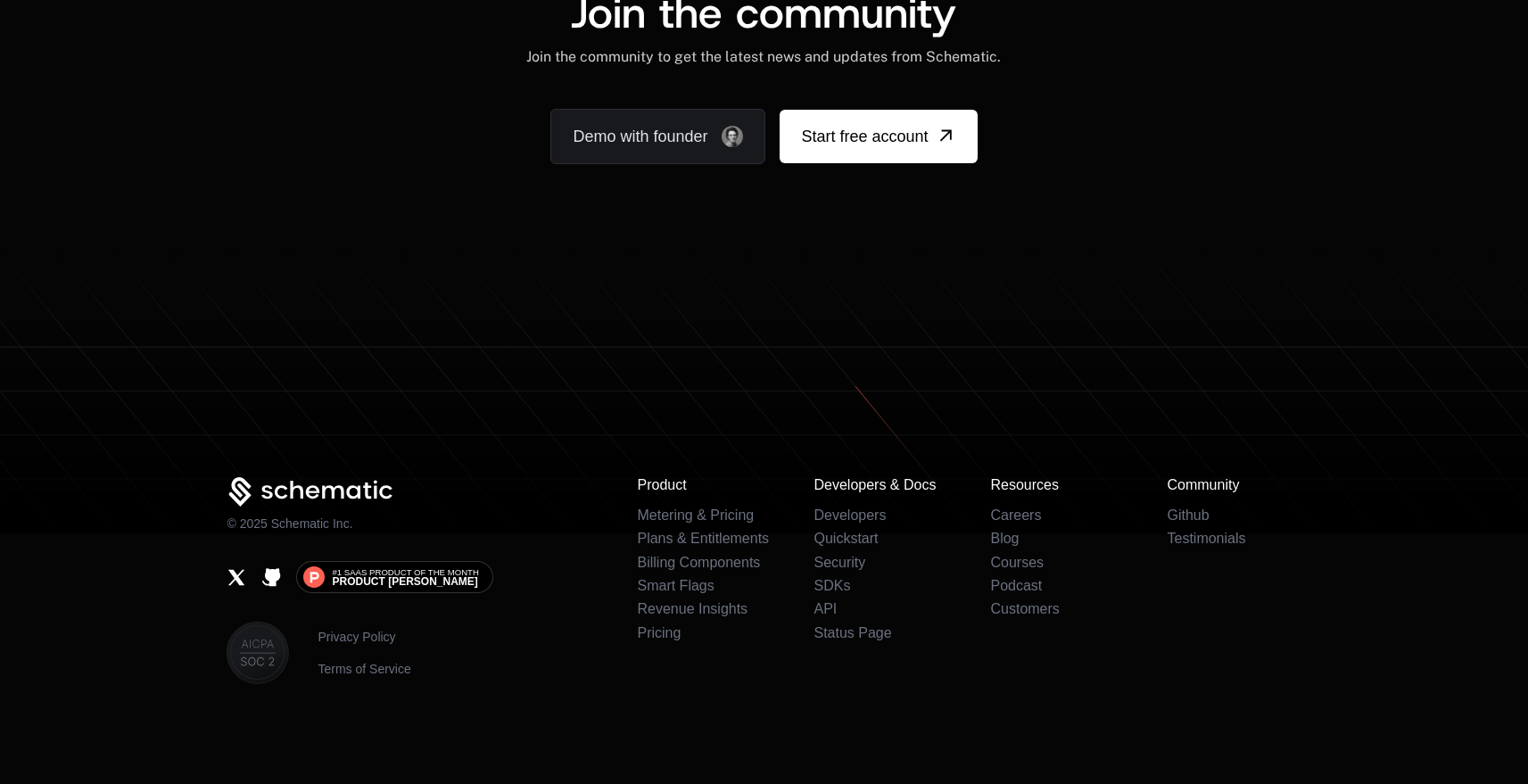
click at [816, 357] on icon at bounding box center [764, 428] width 1528 height 212
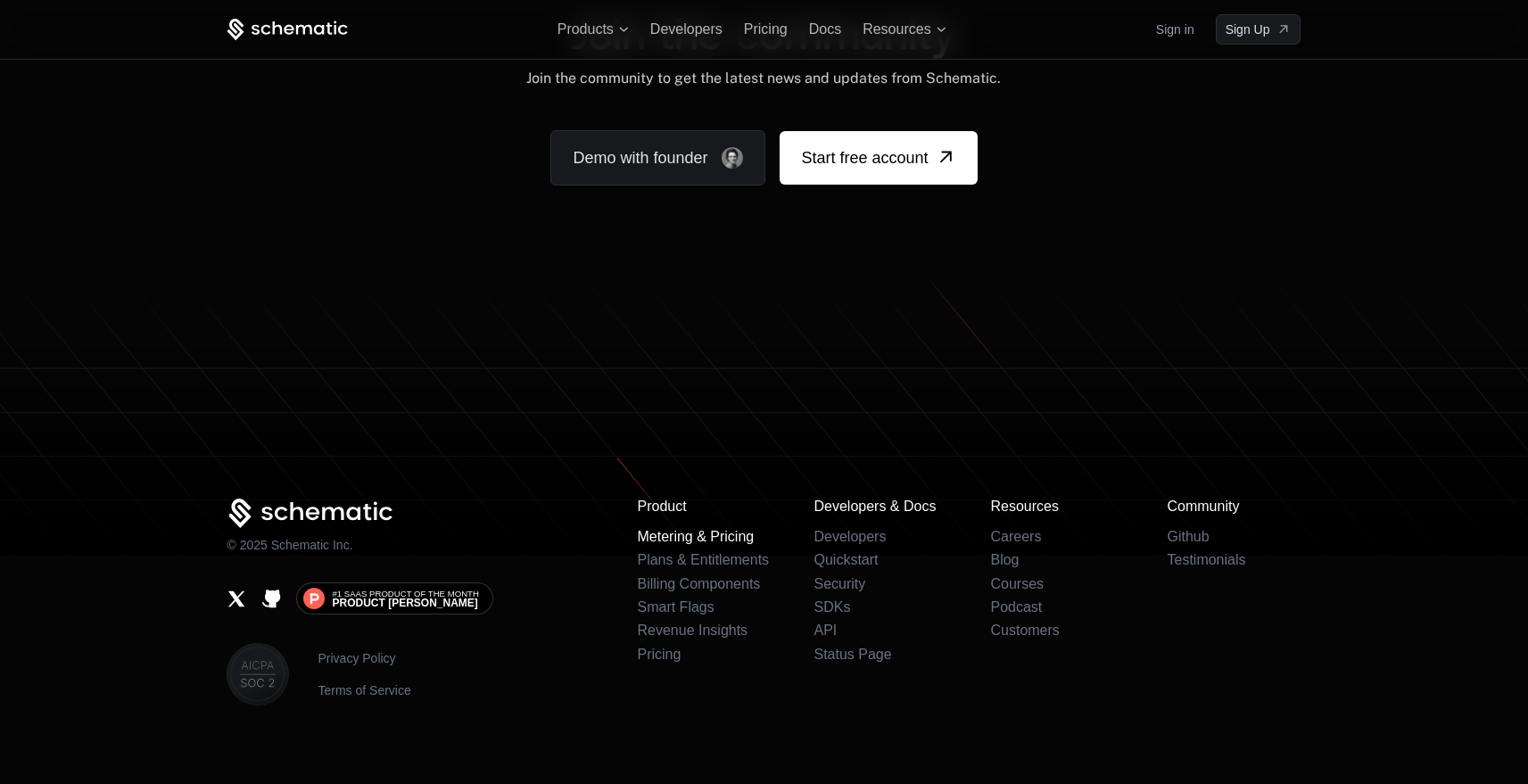
click at [678, 528] on link "Metering & Pricing" at bounding box center [695, 536] width 117 height 15
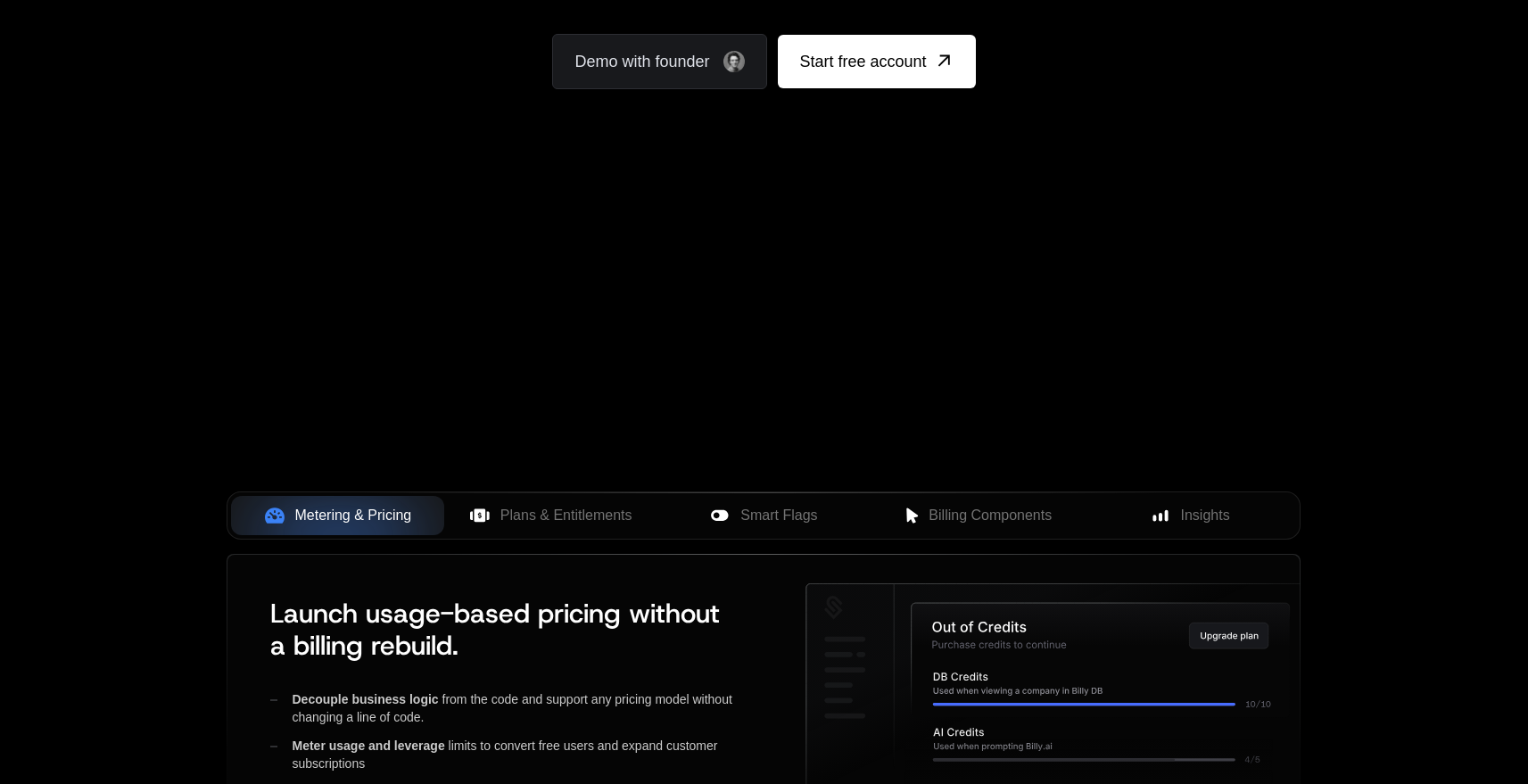
scroll to position [326, 0]
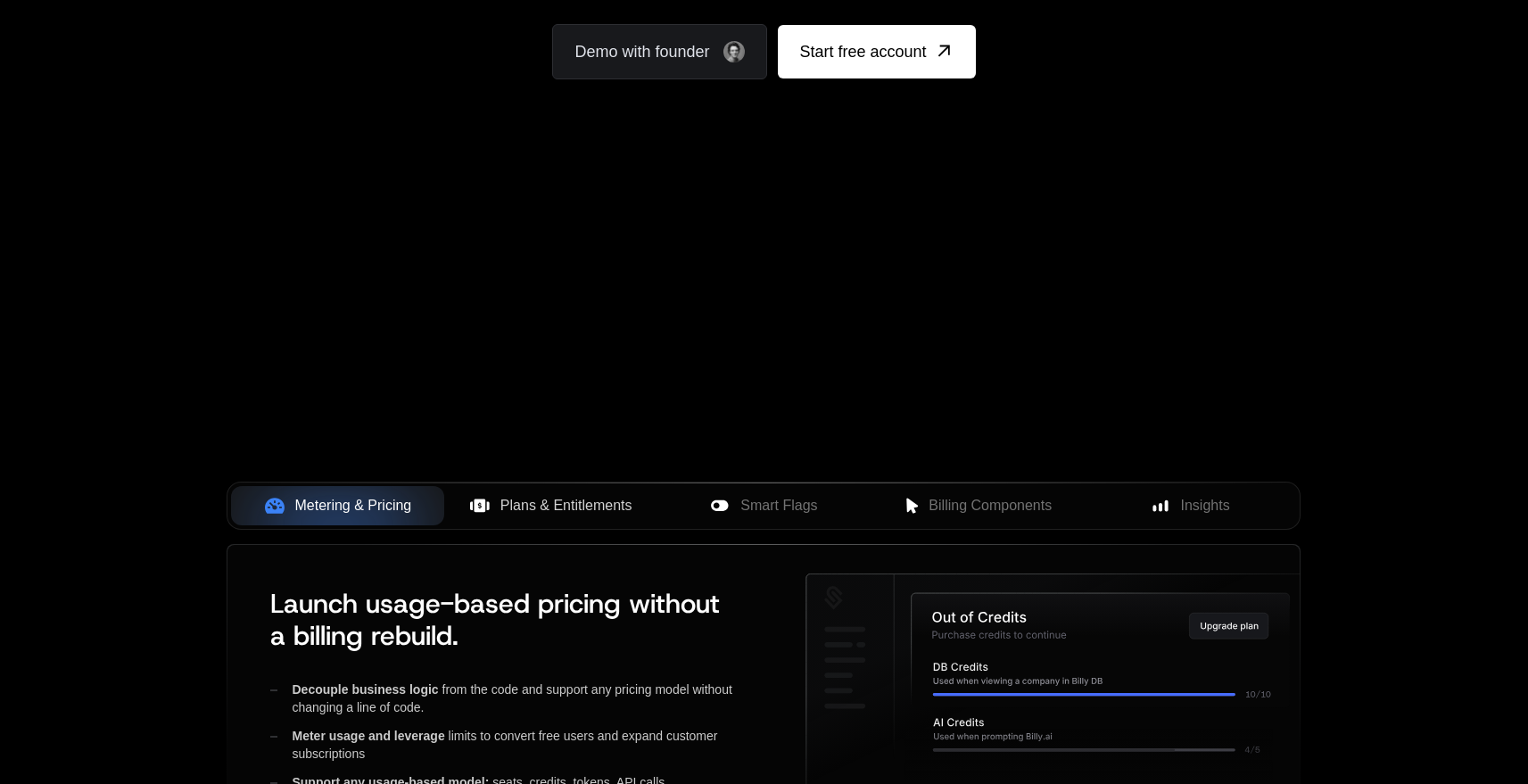
click at [602, 506] on span "Plans & Entitlements" at bounding box center [566, 505] width 132 height 21
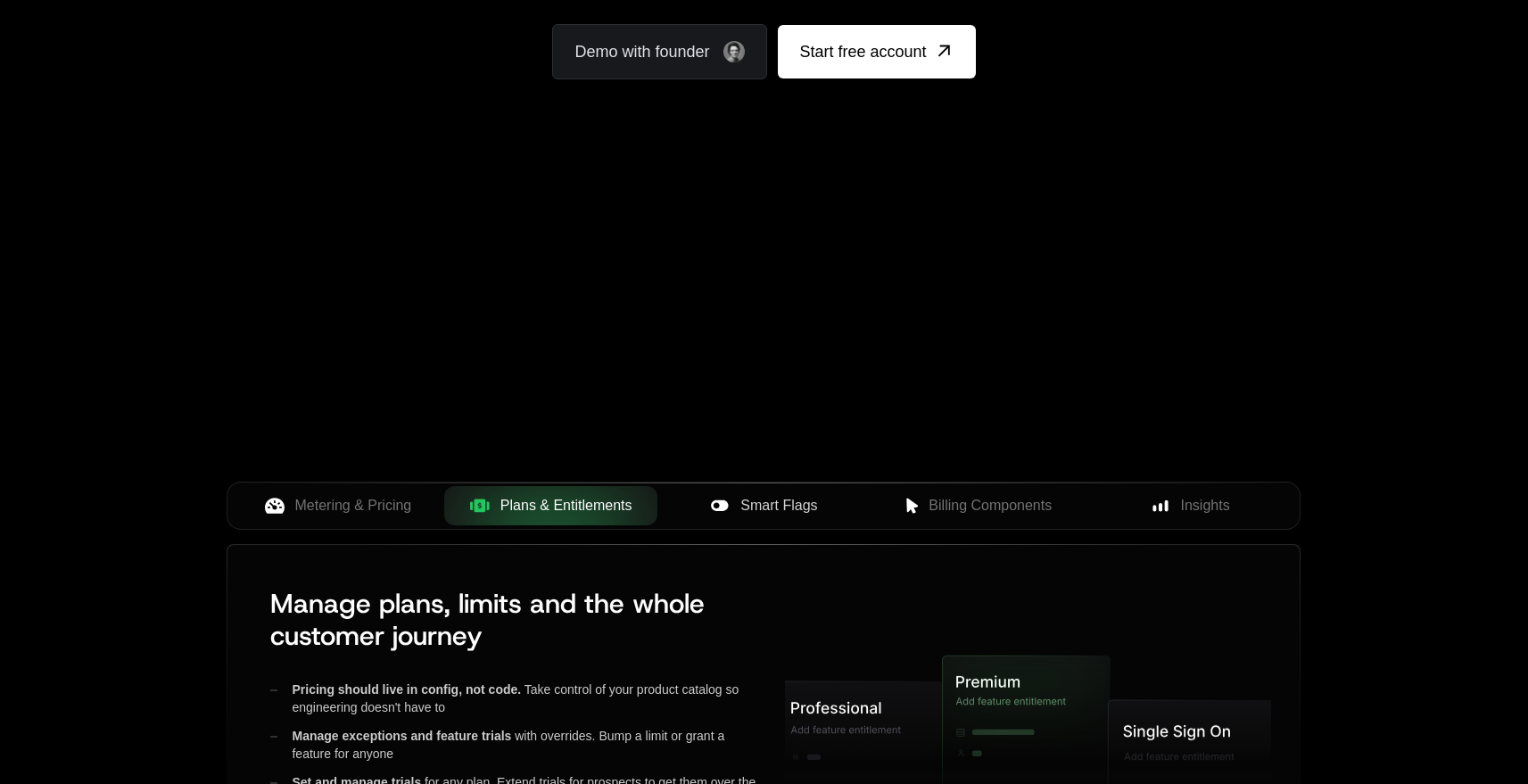
click at [767, 497] on span "Smart Flags" at bounding box center [779, 505] width 77 height 21
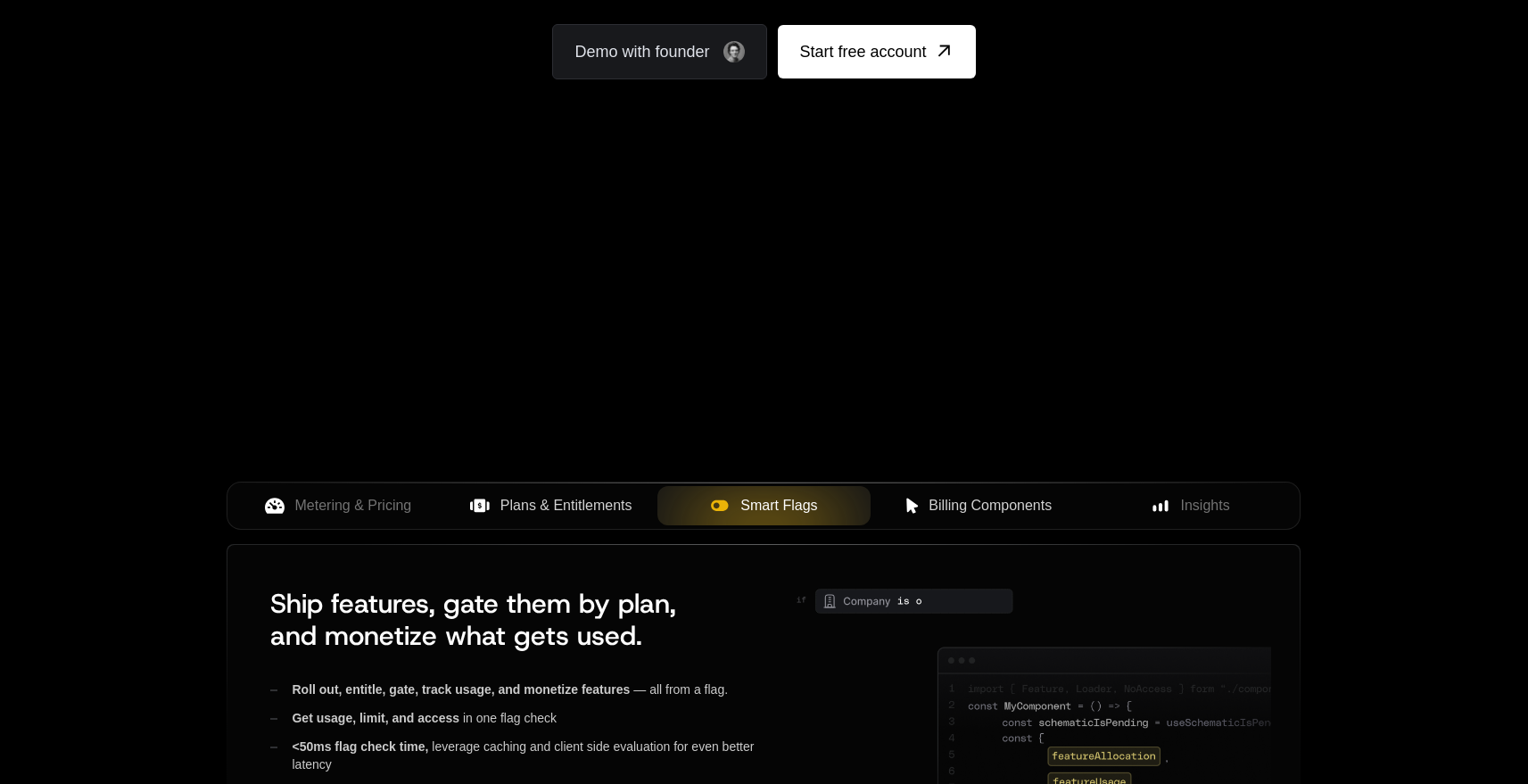
click at [986, 495] on span "Billing Components" at bounding box center [991, 505] width 123 height 21
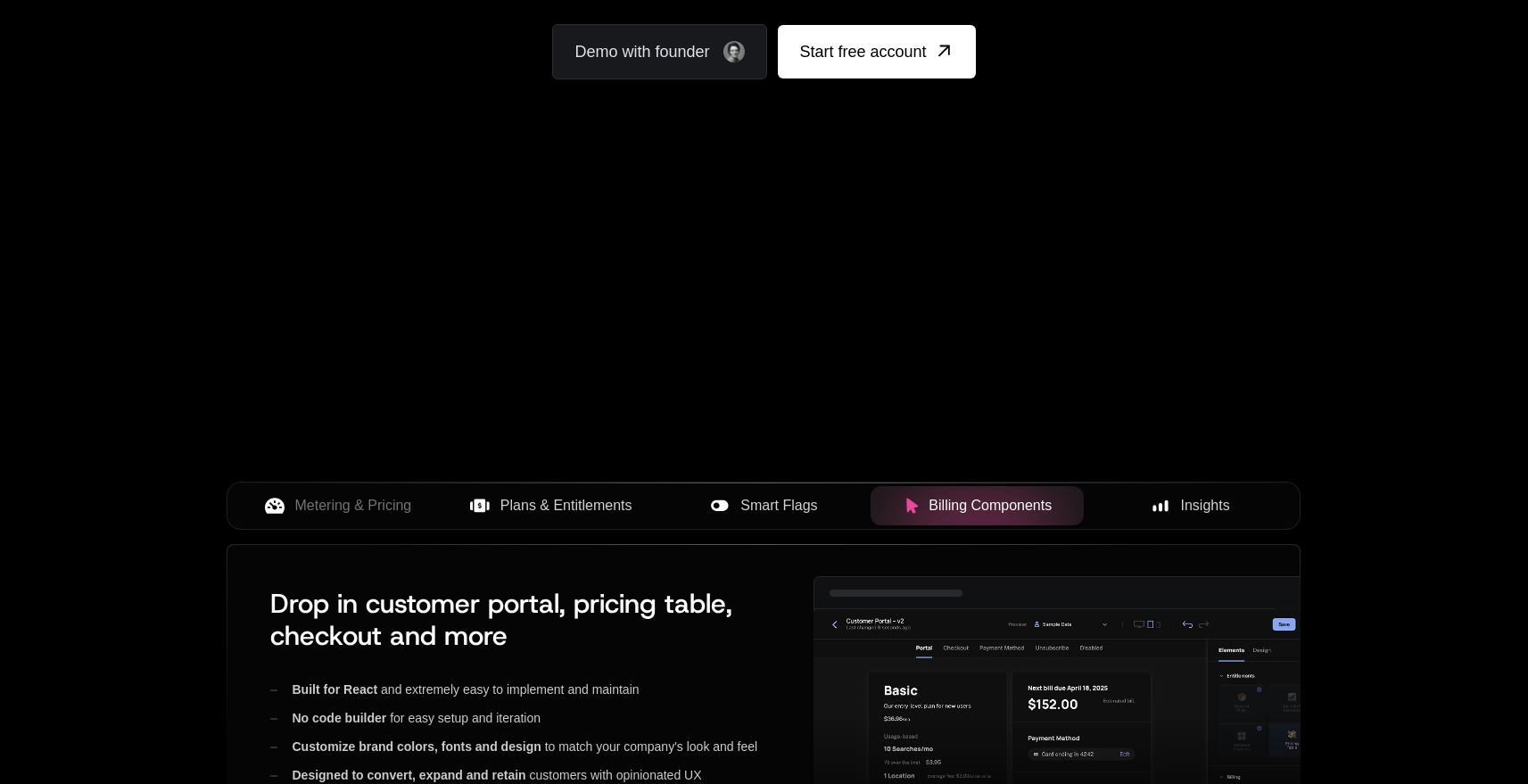
click at [1199, 503] on span "Insights" at bounding box center [1205, 505] width 49 height 21
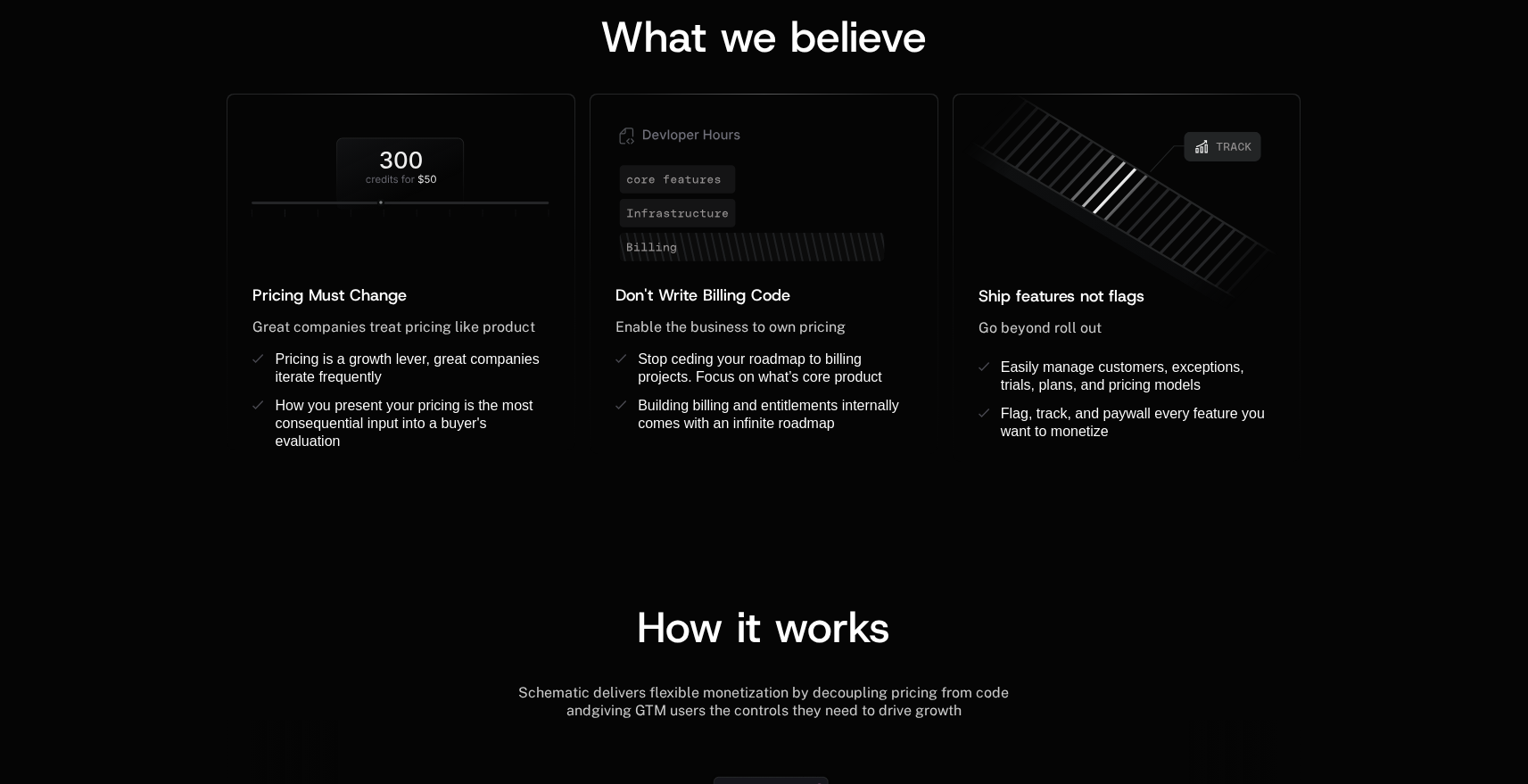
scroll to position [1775, 0]
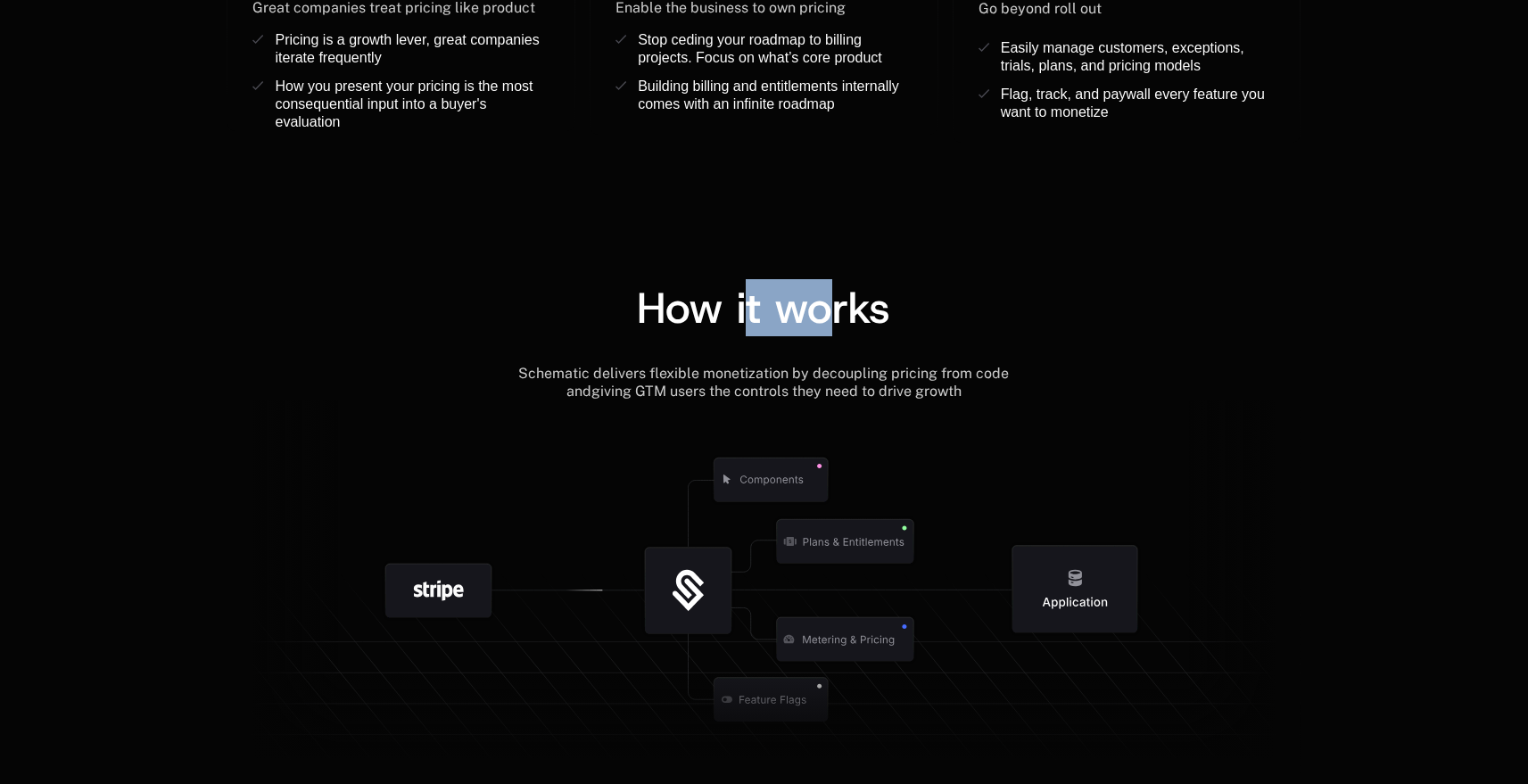
drag, startPoint x: 815, startPoint y: 315, endPoint x: 699, endPoint y: 320, distance: 116.1
click at [699, 320] on span "How it works" at bounding box center [763, 307] width 254 height 57
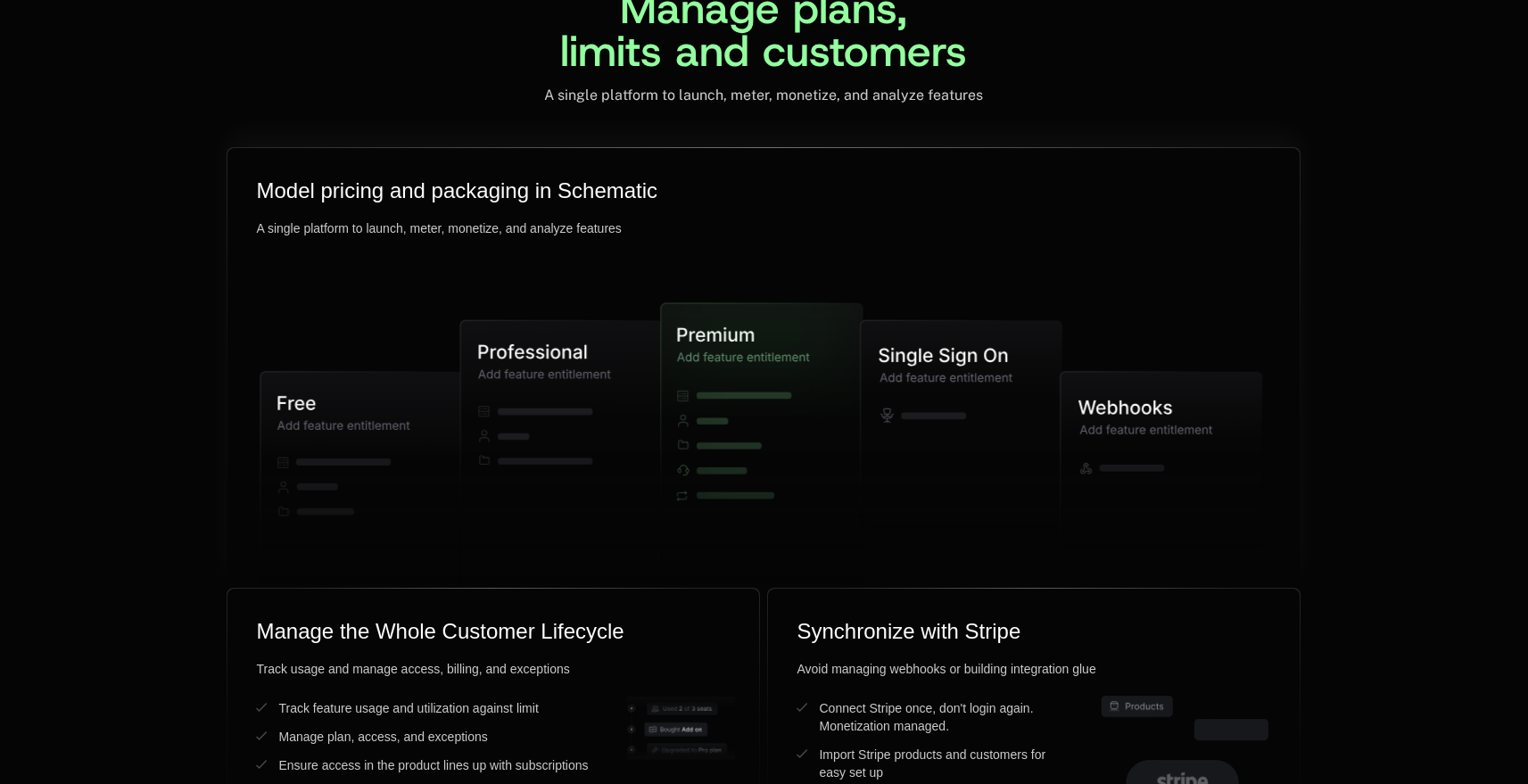
scroll to position [4974, 0]
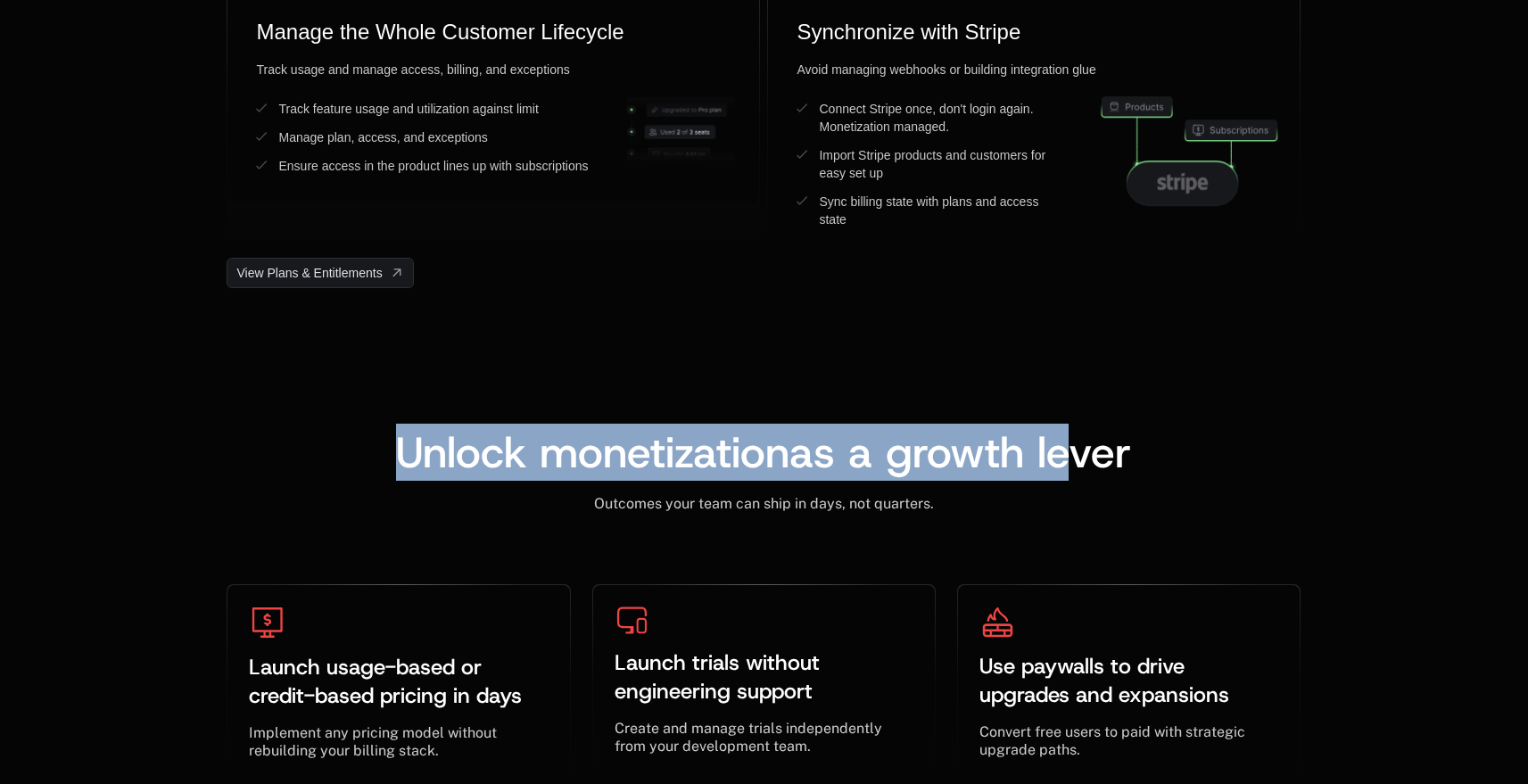
drag, startPoint x: 1071, startPoint y: 443, endPoint x: 496, endPoint y: 390, distance: 577.4
click at [496, 390] on div "Unlock monetization as a growth lever ﻿ Outcomes your team can ship in days, no…" at bounding box center [764, 695] width 1528 height 815
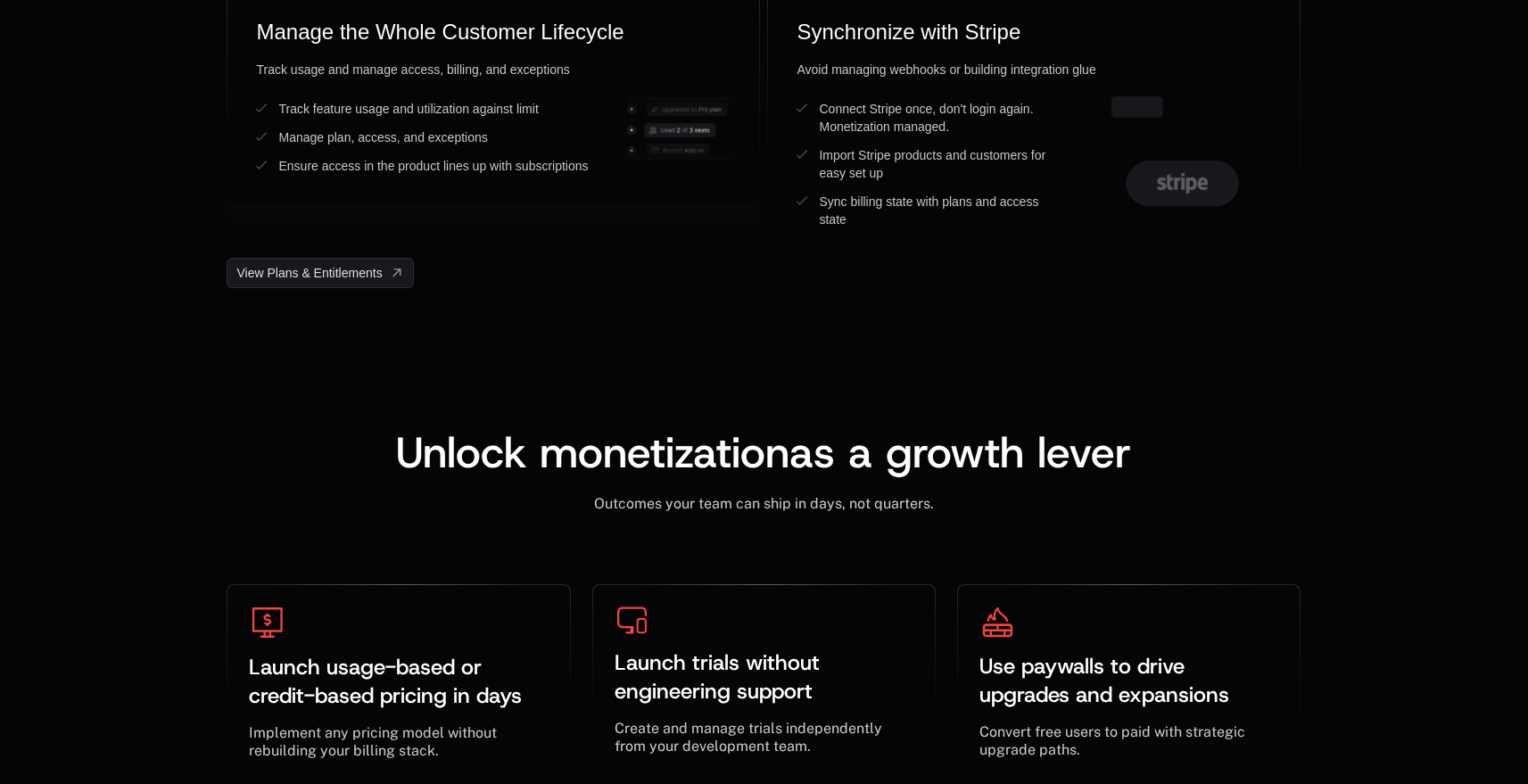
click at [496, 390] on div "Unlock monetization as a growth lever ﻿ Outcomes your team can ship in days, no…" at bounding box center [764, 695] width 1528 height 815
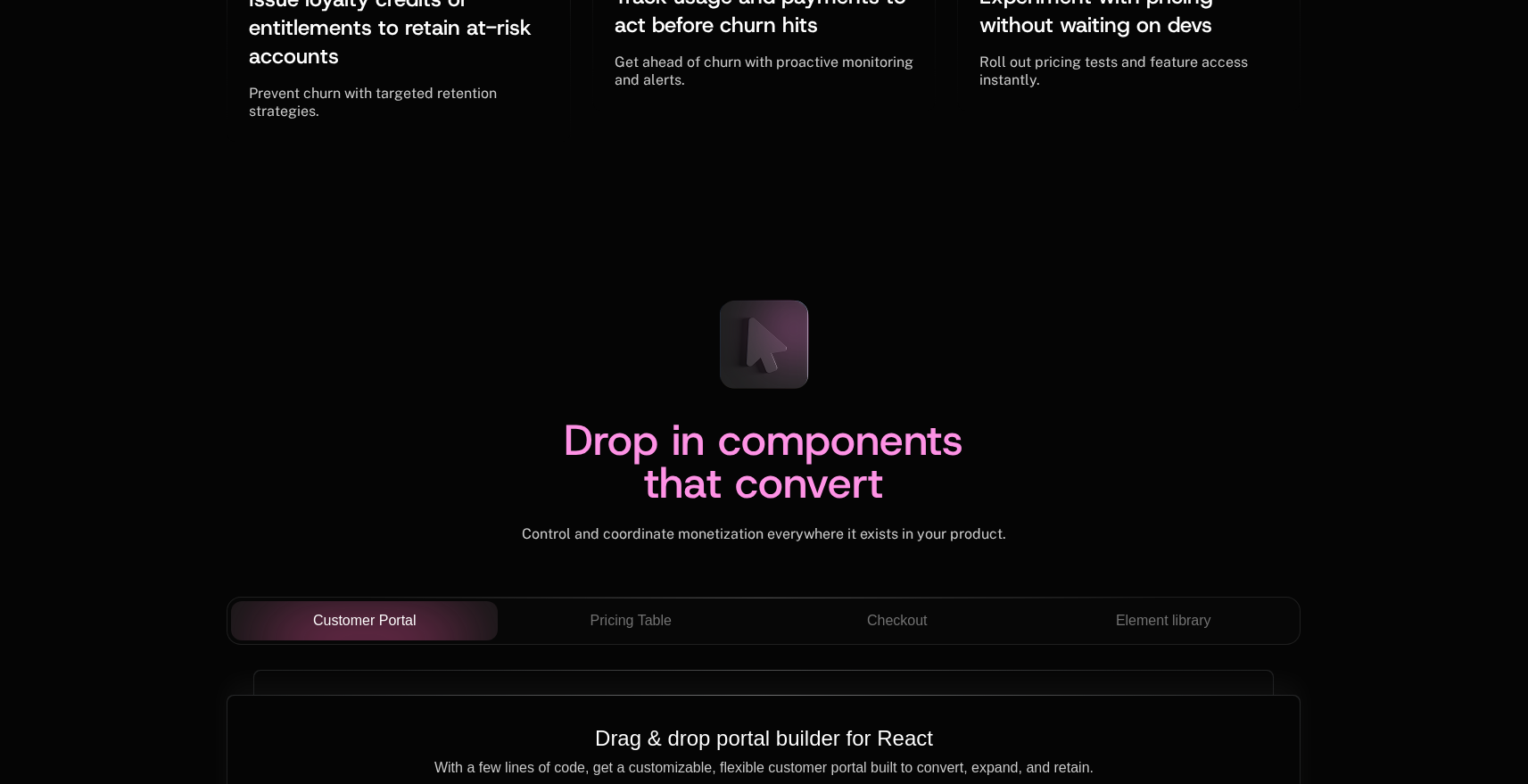
scroll to position [6185, 0]
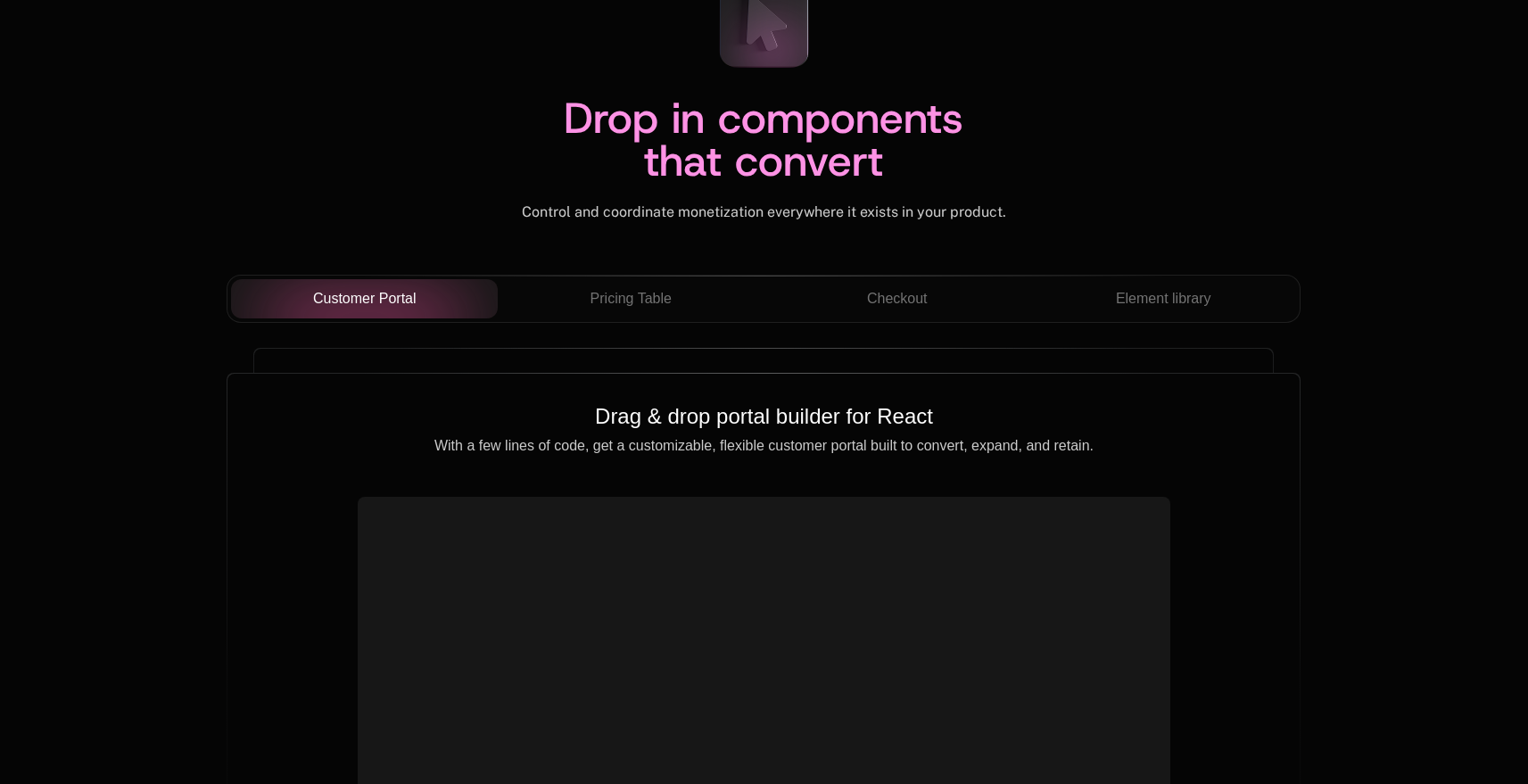
click at [710, 132] on span "Drop in components that convert" at bounding box center [770, 139] width 413 height 100
click at [710, 133] on span "Drop in components that convert" at bounding box center [770, 139] width 413 height 100
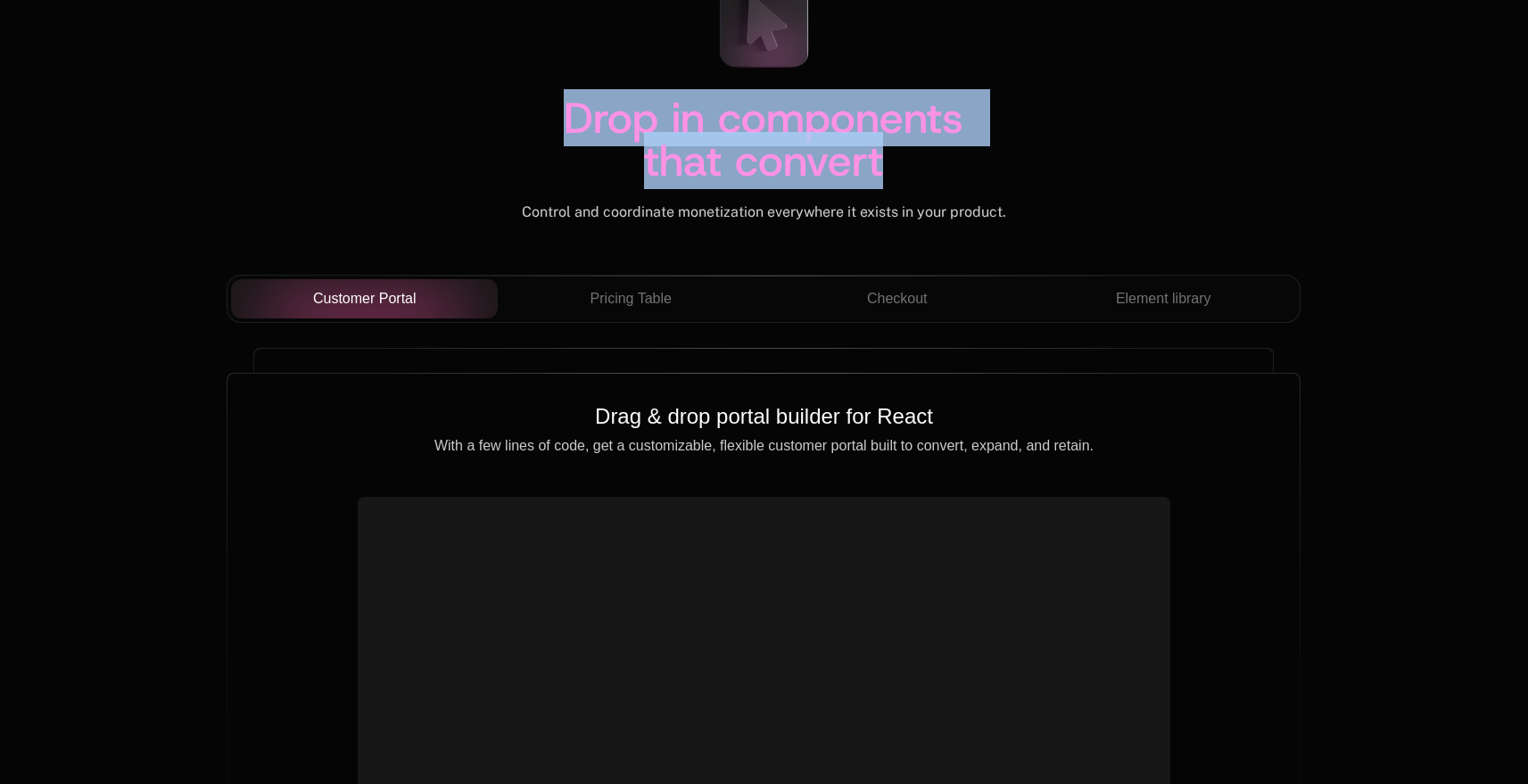
click at [710, 133] on span "Drop in components that convert" at bounding box center [770, 139] width 413 height 100
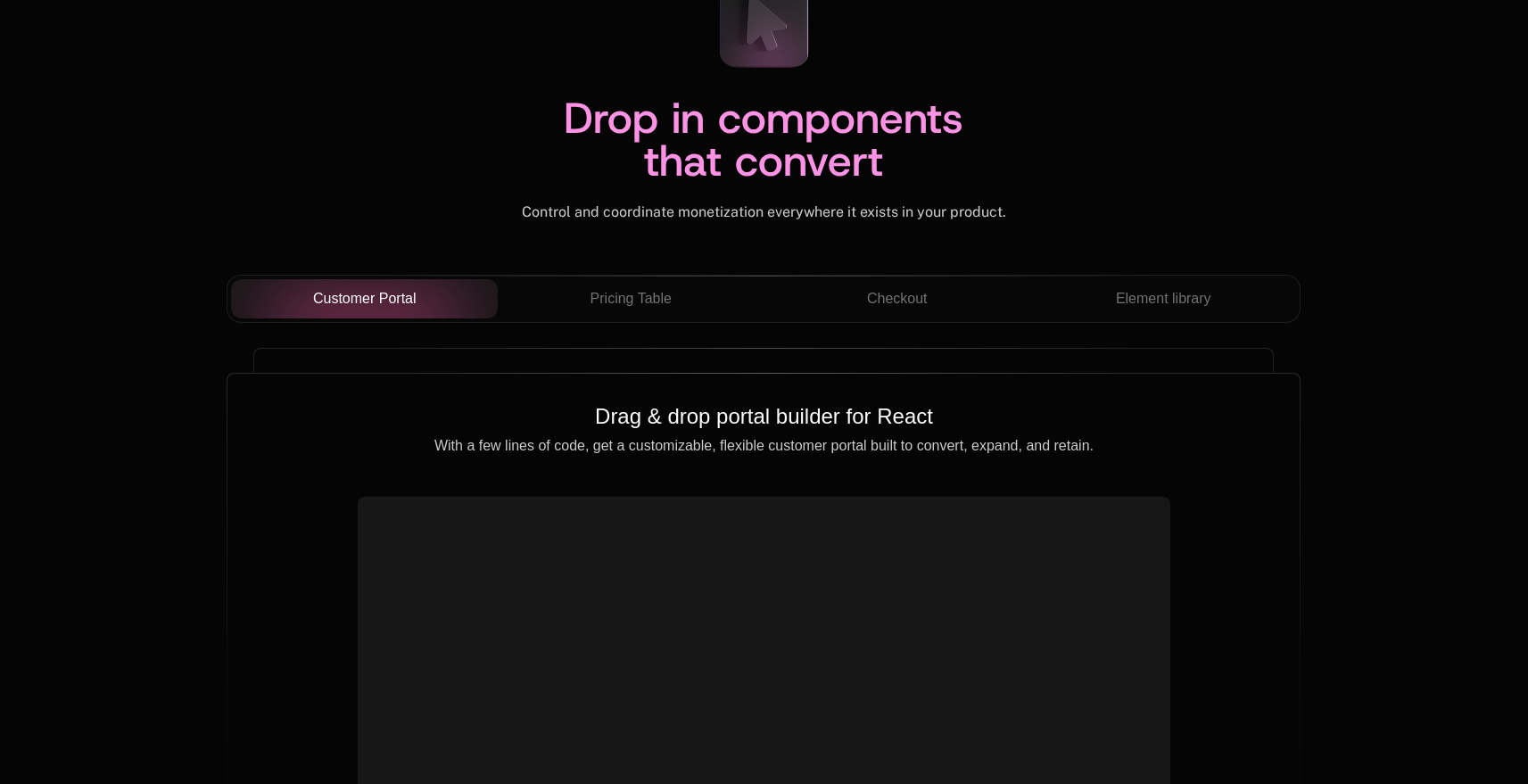
click at [695, 163] on span "Drop in components that convert" at bounding box center [770, 139] width 413 height 100
click at [625, 293] on span "Pricing Table" at bounding box center [631, 299] width 81 height 21
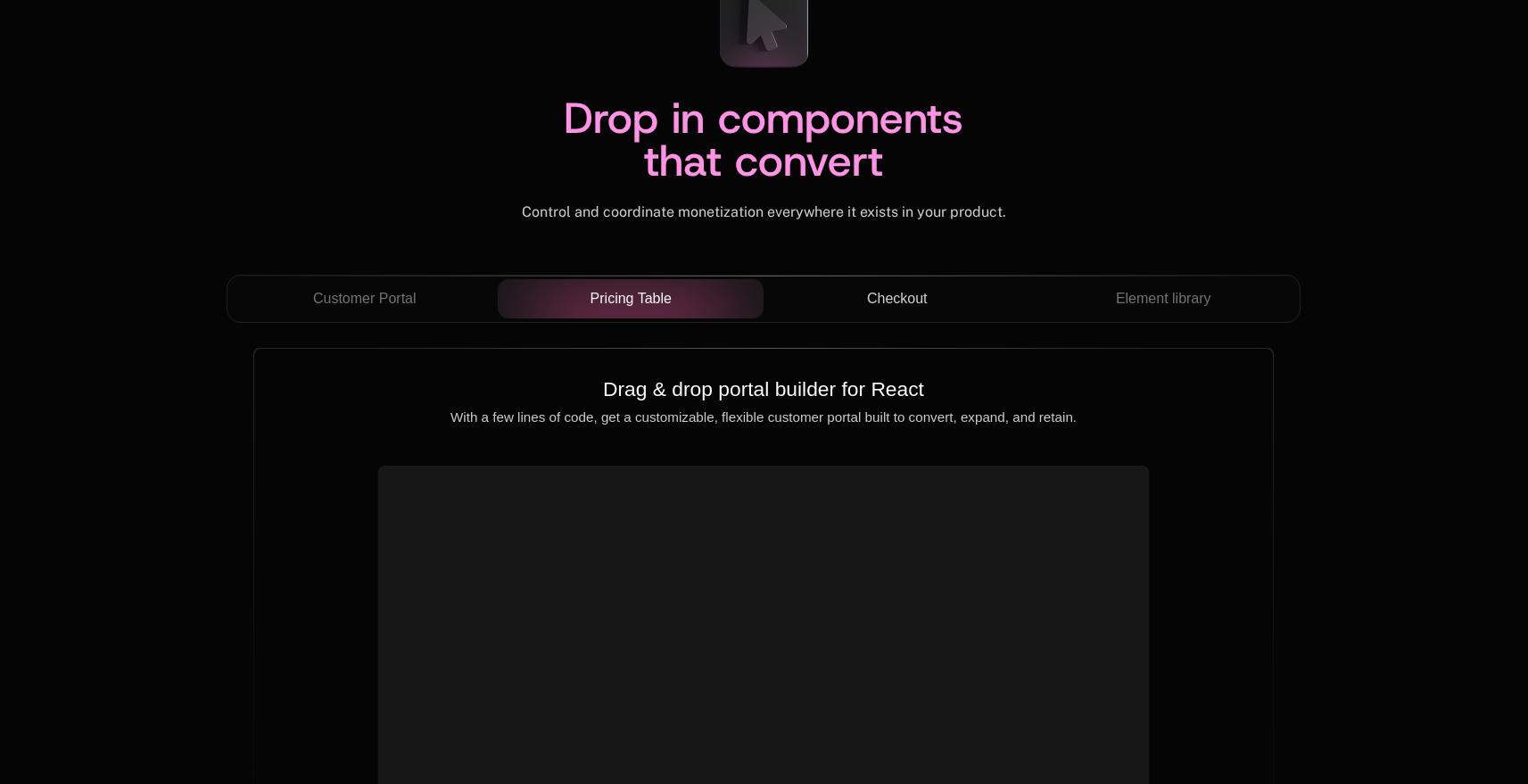
click at [932, 301] on div "Checkout" at bounding box center [896, 299] width 238 height 21
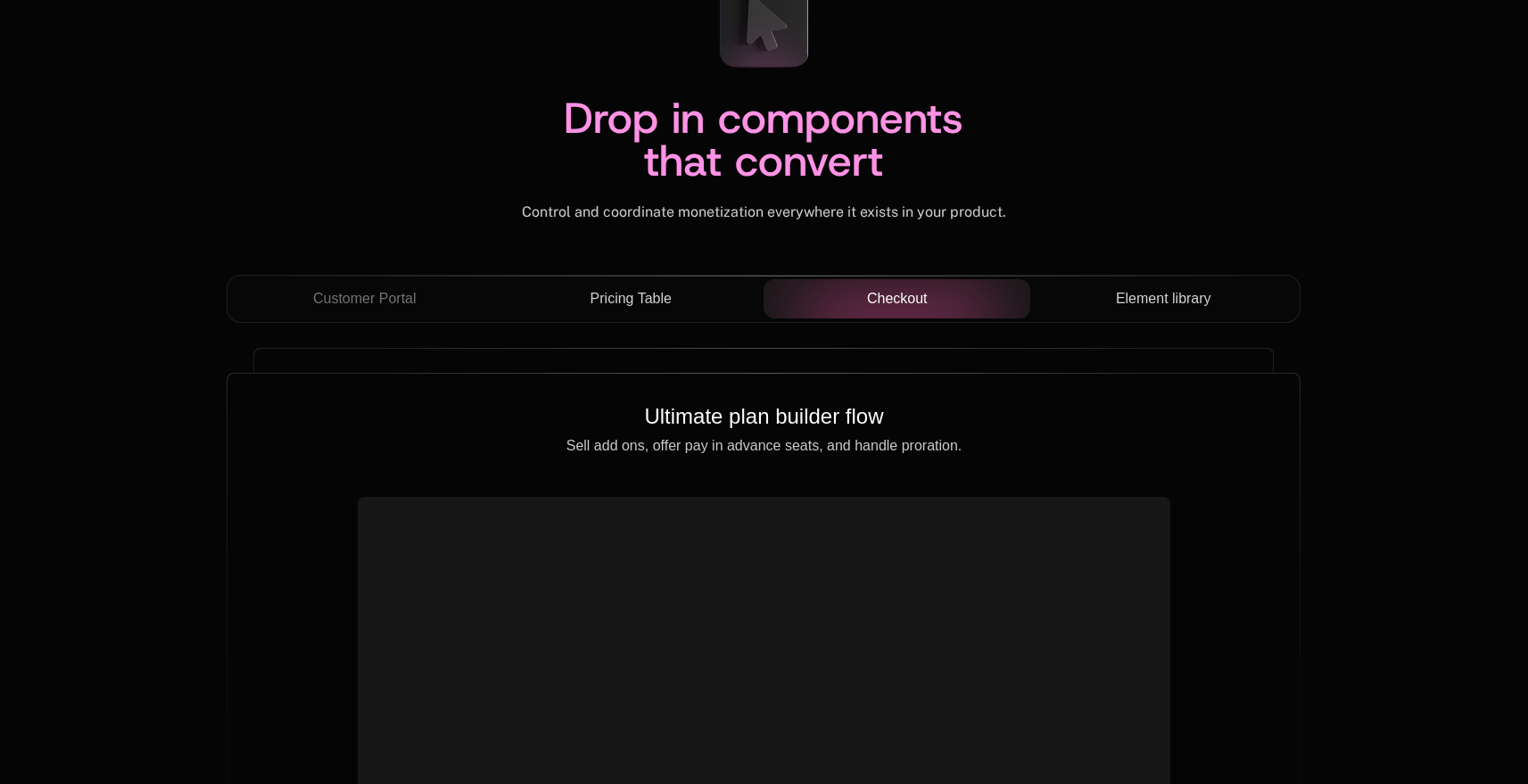
click at [1220, 295] on div "Element library" at bounding box center [1163, 299] width 238 height 21
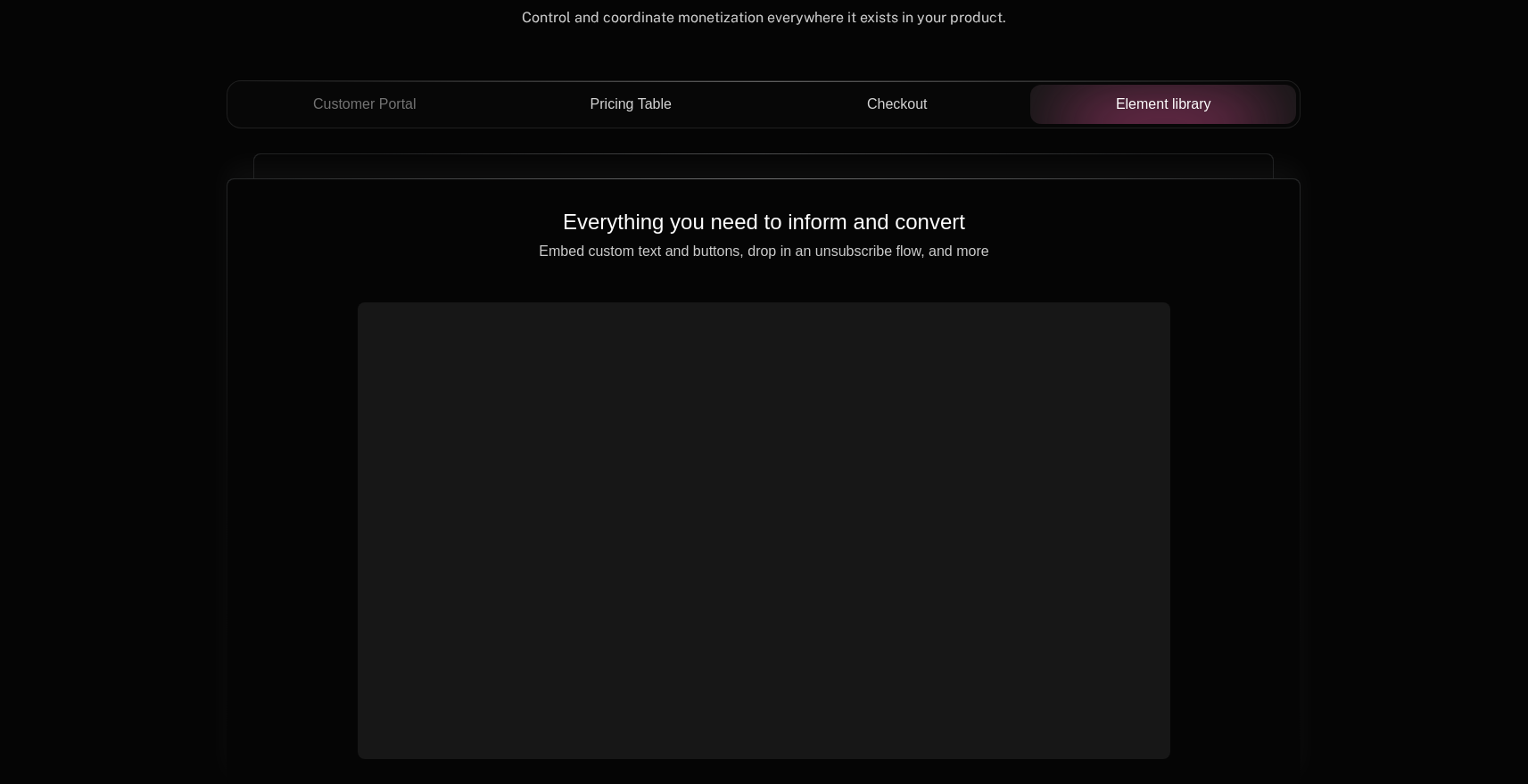
scroll to position [6501, 0]
